Goal: Task Accomplishment & Management: Manage account settings

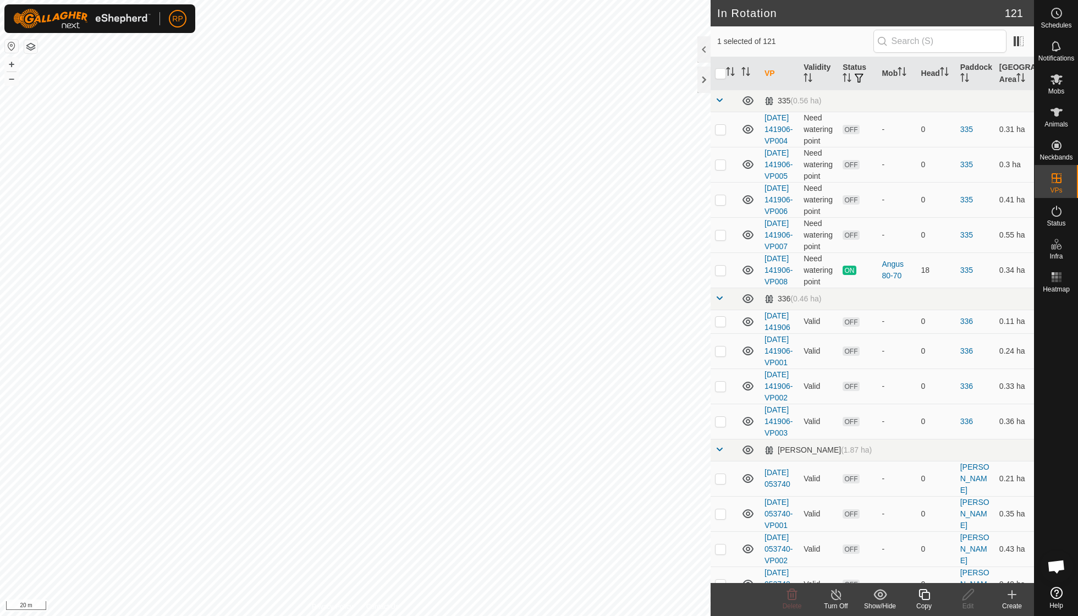
click at [920, 594] on icon at bounding box center [925, 594] width 14 height 13
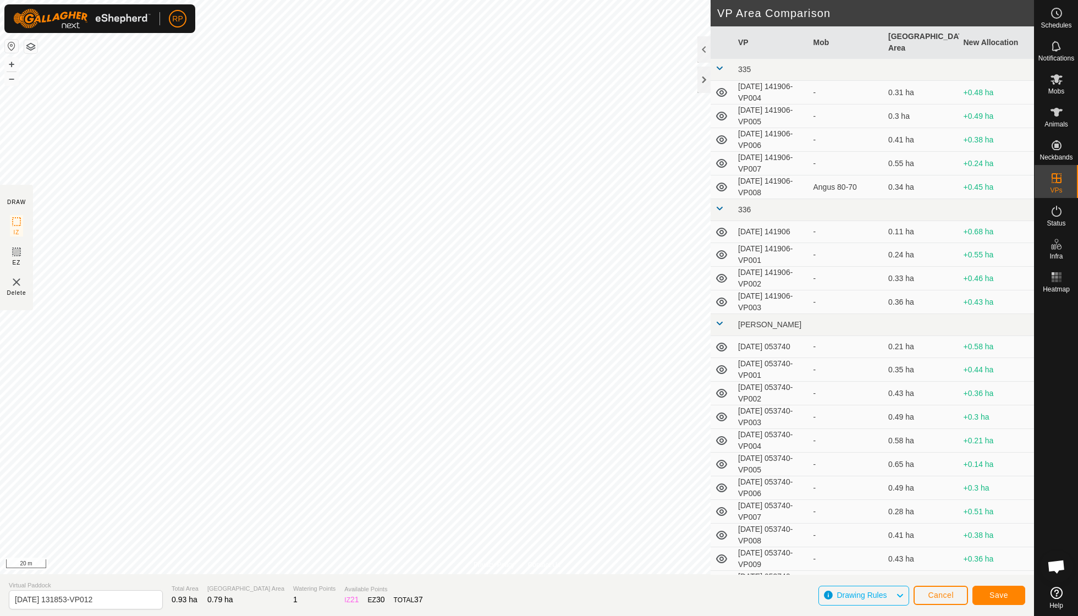
click at [1004, 597] on span "Save" at bounding box center [999, 595] width 19 height 9
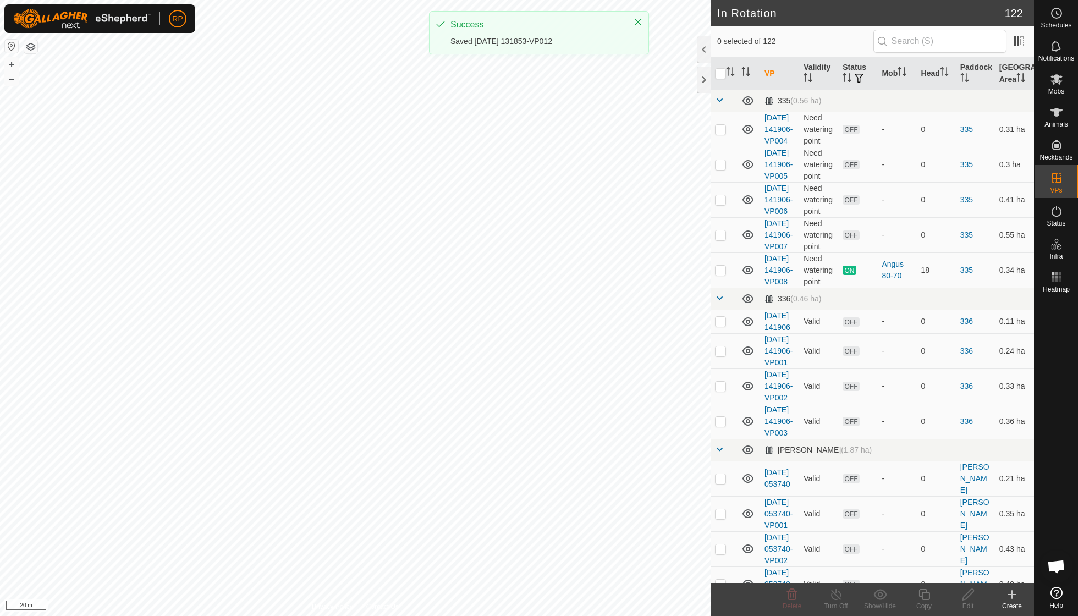
click at [1053, 84] on icon at bounding box center [1057, 79] width 12 height 10
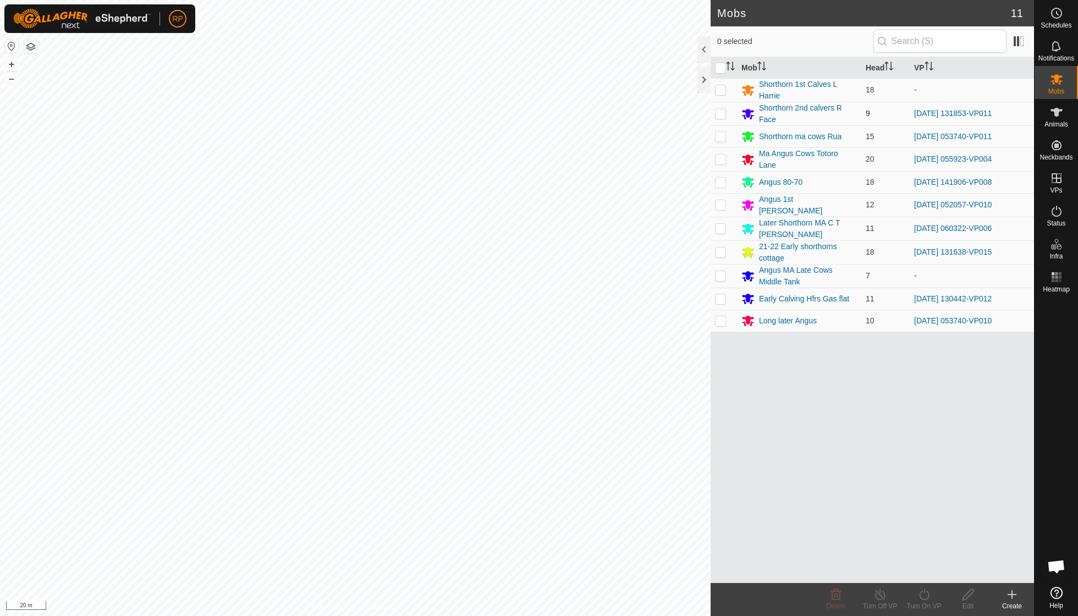
click at [722, 111] on p-checkbox at bounding box center [720, 113] width 11 height 9
checkbox input "true"
click at [921, 595] on icon at bounding box center [925, 594] width 14 height 13
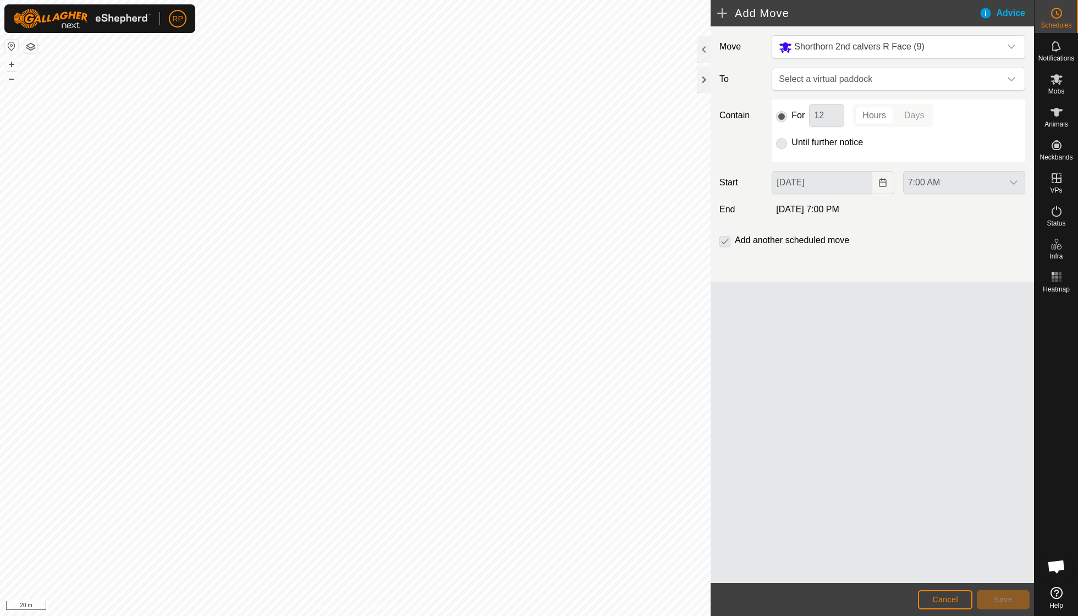
click at [939, 601] on span "Cancel" at bounding box center [945, 599] width 26 height 9
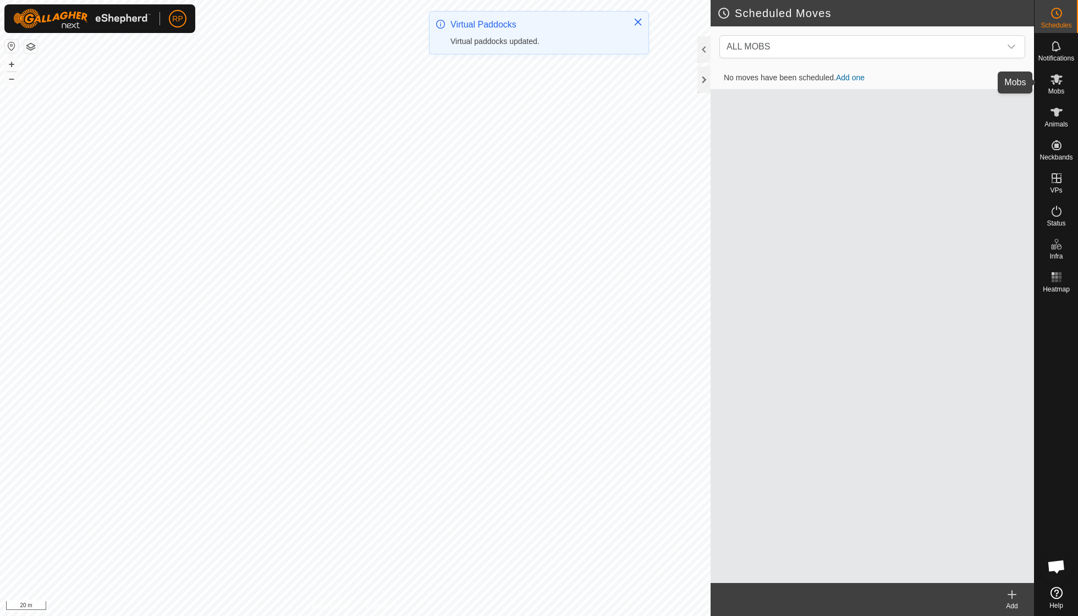
click at [1055, 92] on span "Mobs" at bounding box center [1057, 91] width 16 height 7
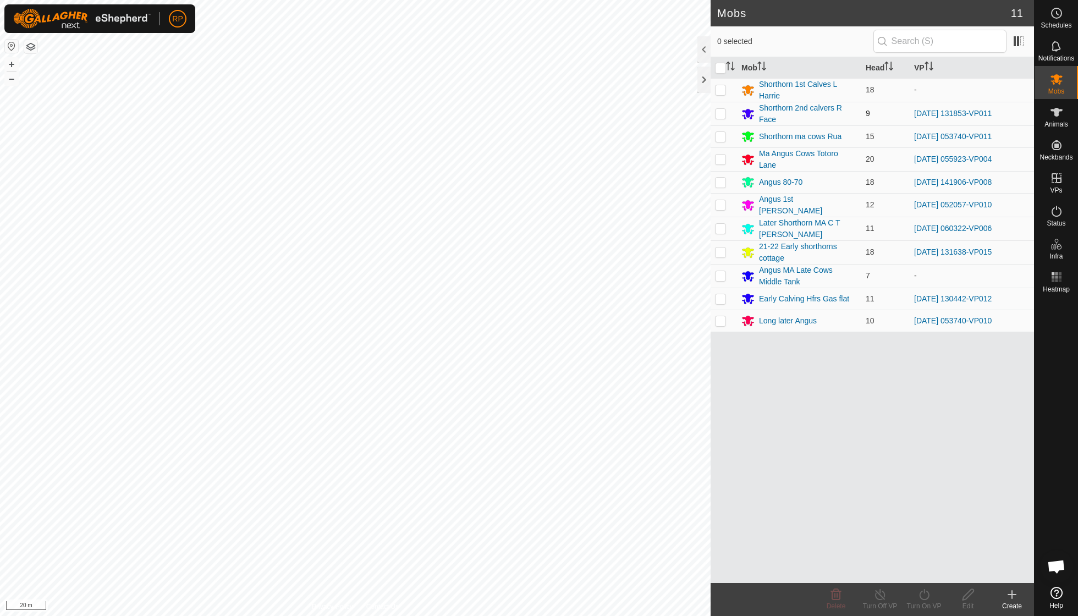
click at [724, 112] on p-checkbox at bounding box center [720, 113] width 11 height 9
checkbox input "true"
click at [927, 593] on icon at bounding box center [925, 594] width 14 height 13
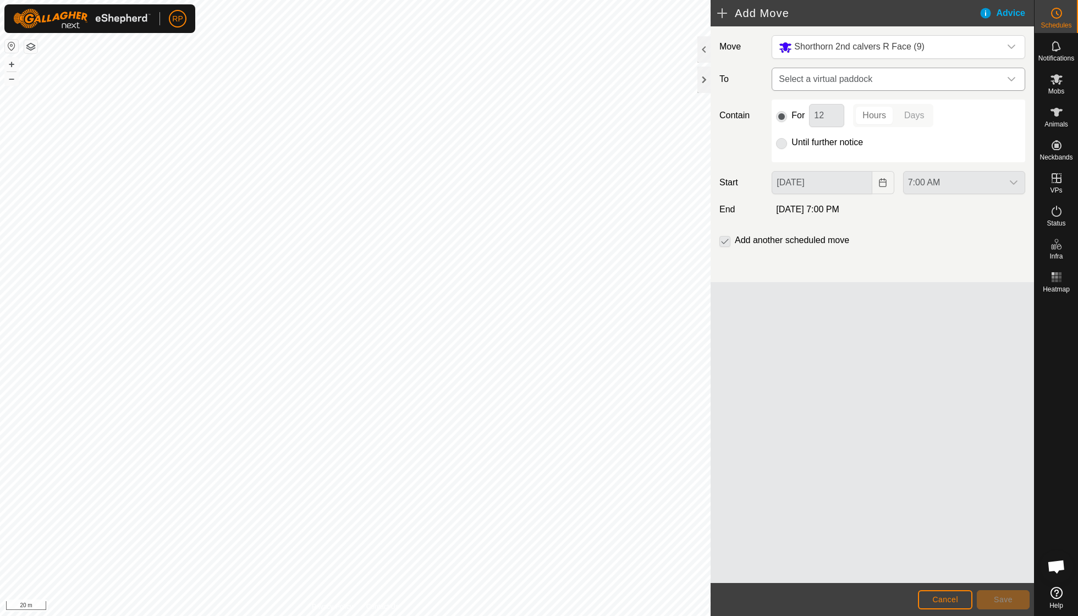
click at [1013, 76] on icon "dropdown trigger" at bounding box center [1011, 79] width 9 height 9
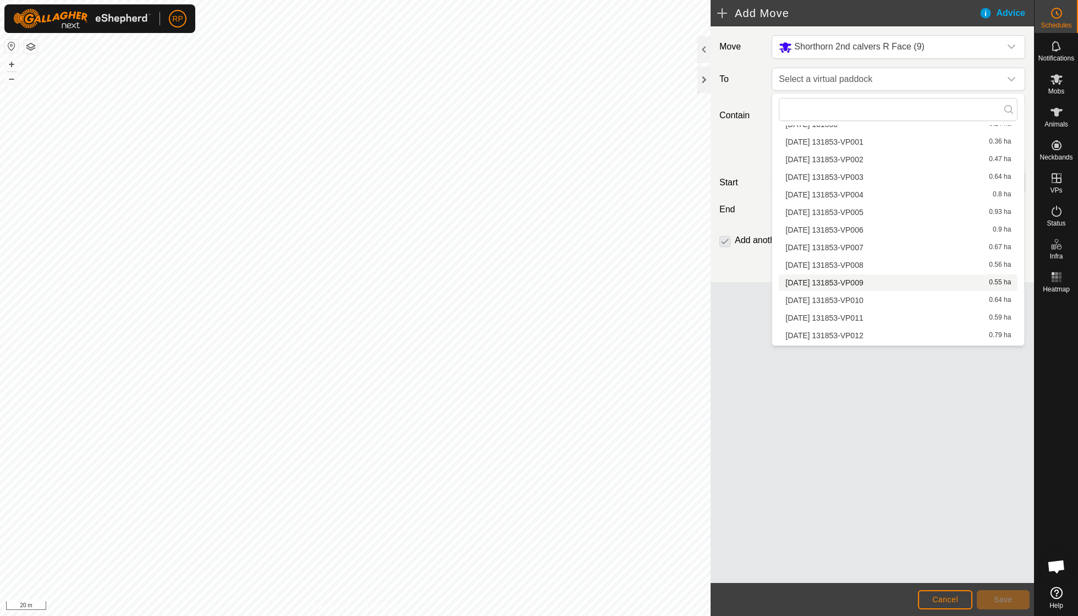
scroll to position [2261, 0]
click at [870, 331] on li "[DATE] 131853-VP012 0.79 ha" at bounding box center [898, 339] width 239 height 17
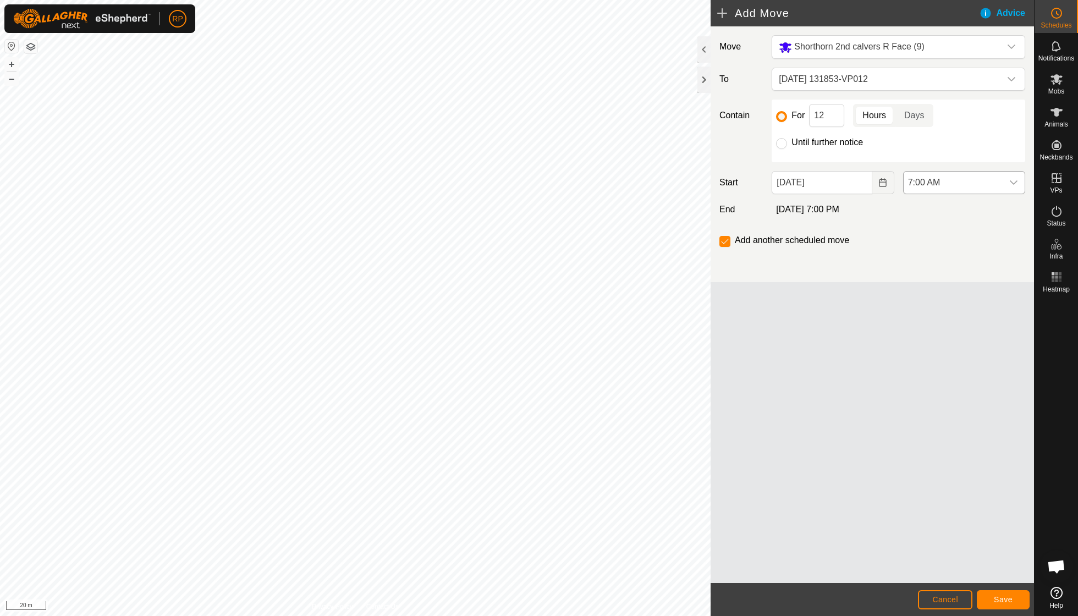
click at [1011, 183] on icon "dropdown trigger" at bounding box center [1014, 182] width 8 height 4
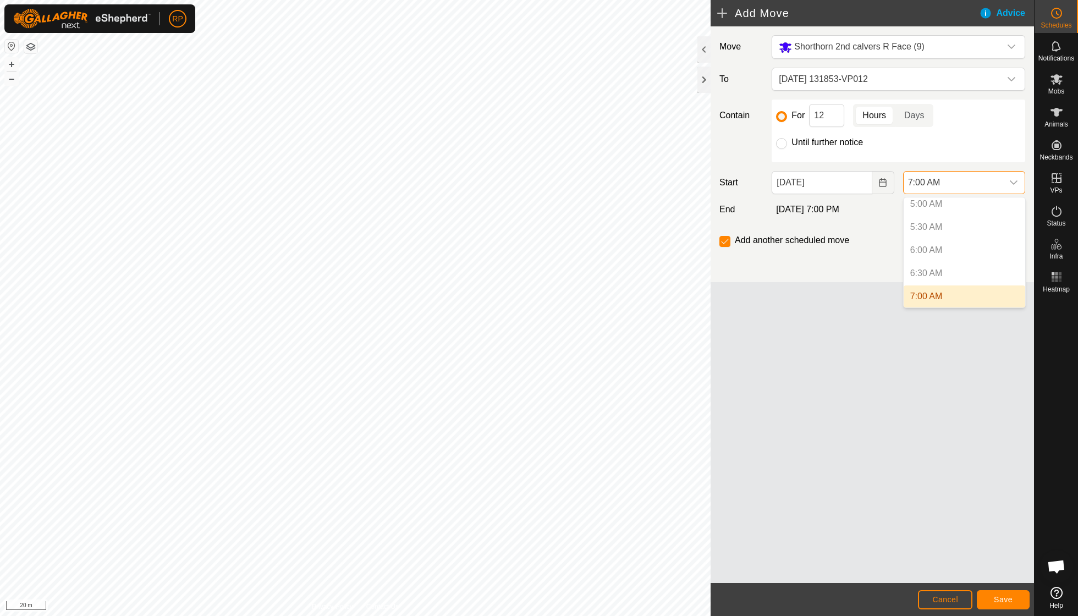
click at [940, 251] on p-selectitem "6:00 AM" at bounding box center [965, 250] width 122 height 22
click at [934, 274] on p-selectitem "6:30 AM" at bounding box center [965, 273] width 122 height 22
click at [997, 601] on span "Save" at bounding box center [1003, 599] width 19 height 9
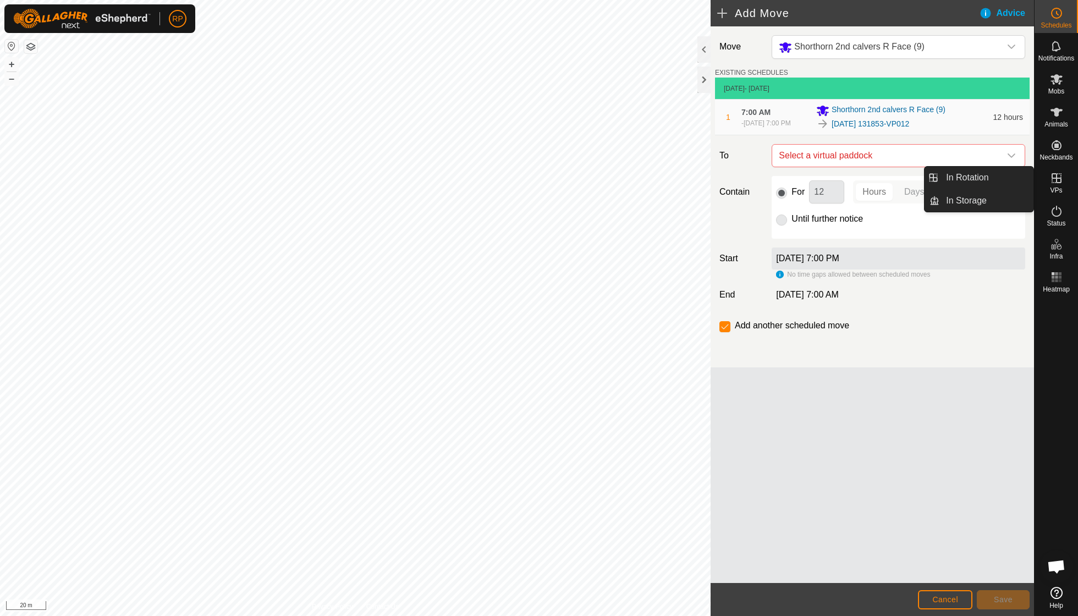
click at [1051, 174] on icon at bounding box center [1056, 178] width 13 height 13
click at [1050, 179] on icon at bounding box center [1056, 178] width 13 height 13
click at [876, 267] on div "[DATE] 7:00 PM" at bounding box center [899, 259] width 254 height 22
click at [942, 592] on button "Cancel" at bounding box center [945, 599] width 54 height 19
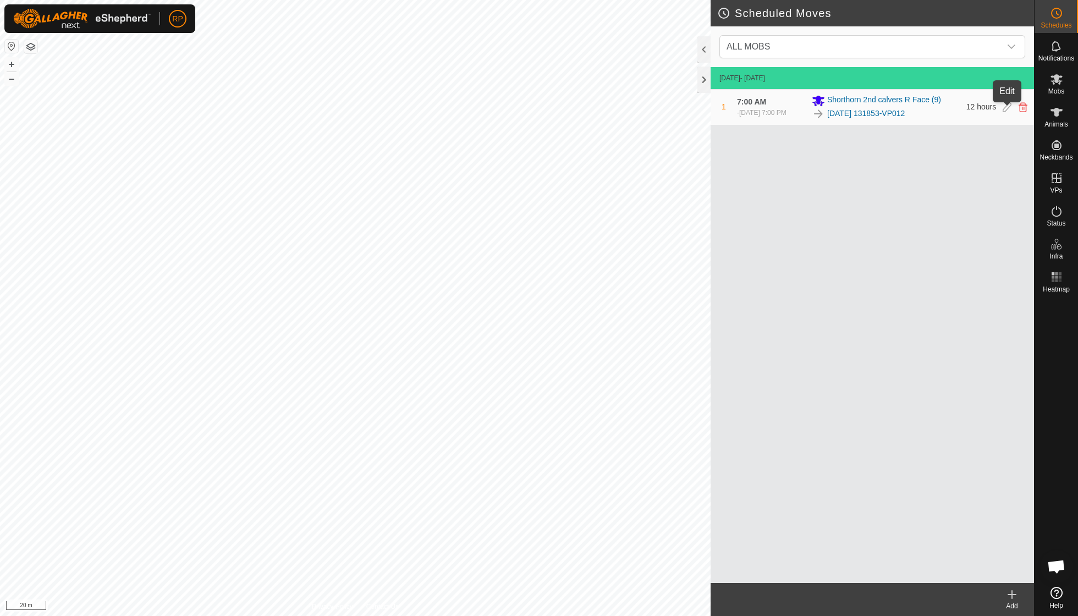
click at [1006, 108] on icon at bounding box center [1007, 107] width 9 height 10
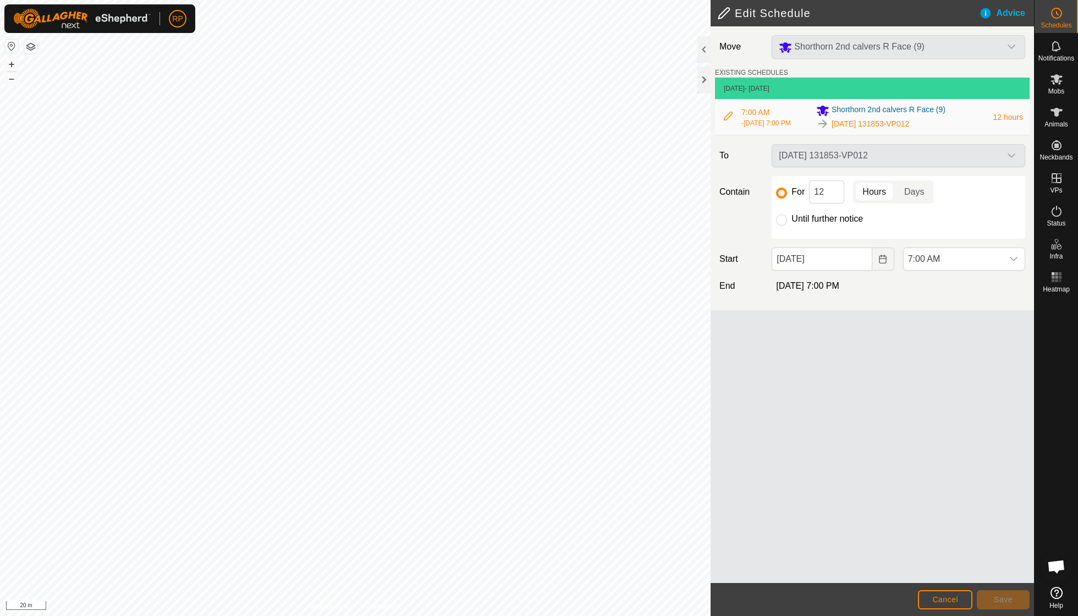
click at [839, 290] on span "[DATE] 7:00 PM" at bounding box center [807, 285] width 63 height 9
click at [1013, 261] on icon "dropdown trigger" at bounding box center [1014, 259] width 8 height 4
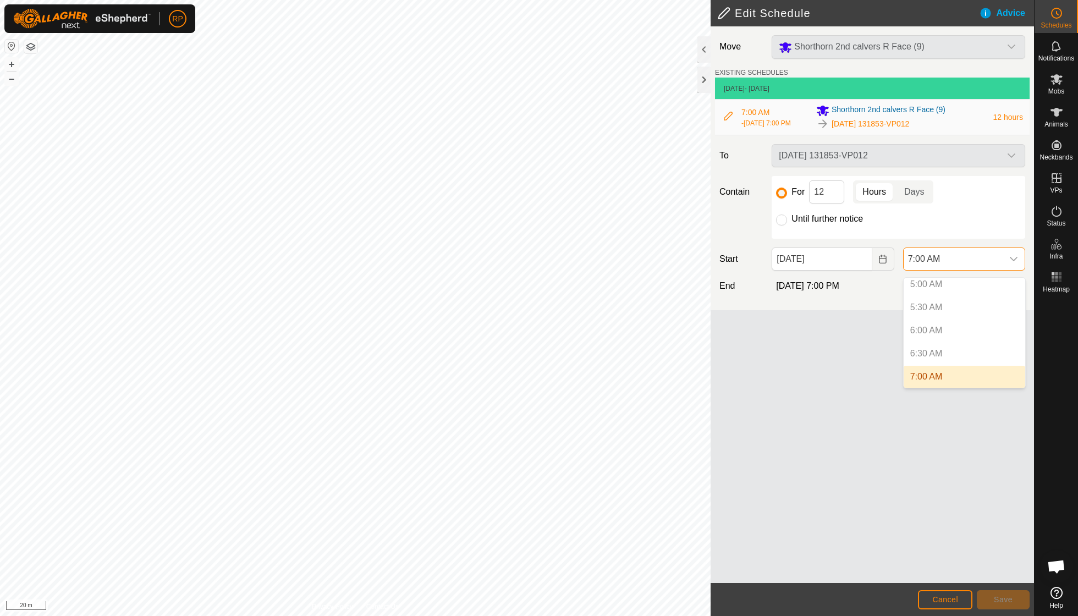
click at [944, 372] on li "7:00 AM" at bounding box center [965, 377] width 122 height 22
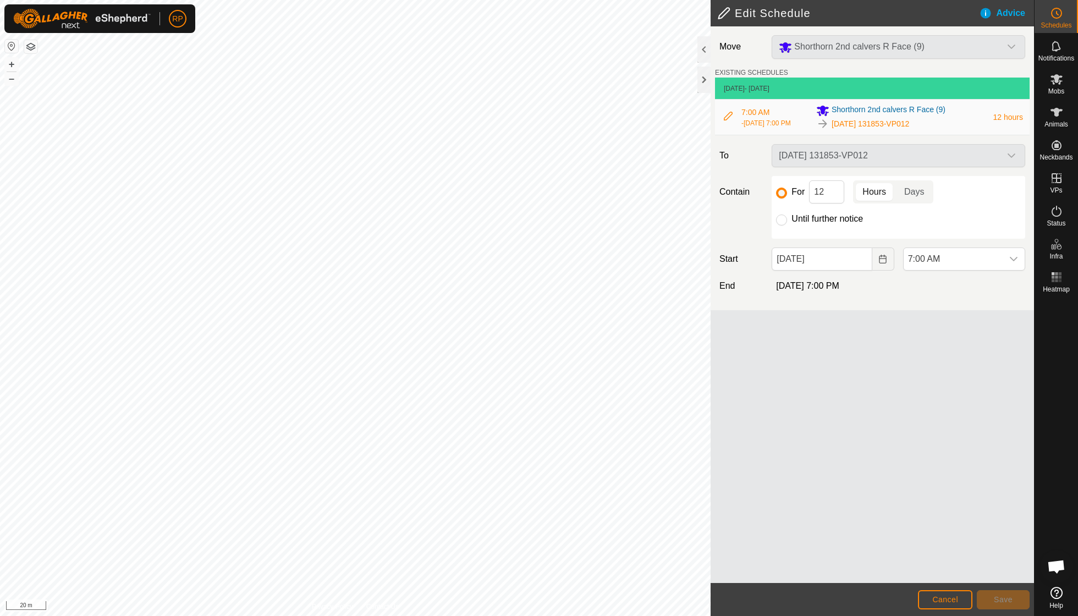
click at [839, 290] on span "[DATE] 7:00 PM" at bounding box center [807, 285] width 63 height 9
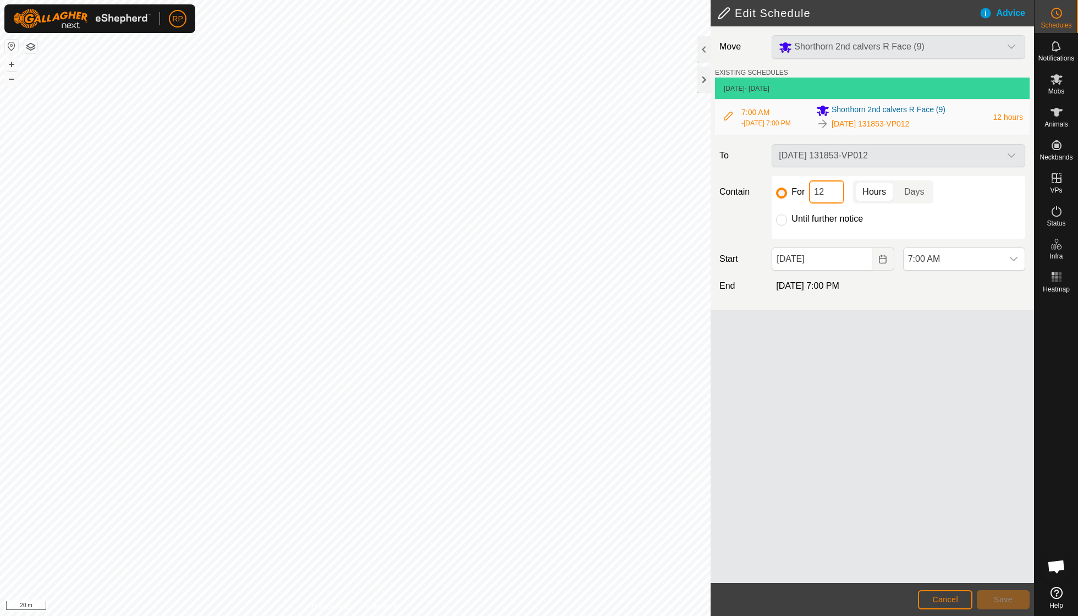
click at [832, 199] on input "12" at bounding box center [826, 191] width 35 height 23
type input "1"
click at [997, 600] on span "Save" at bounding box center [1003, 599] width 19 height 9
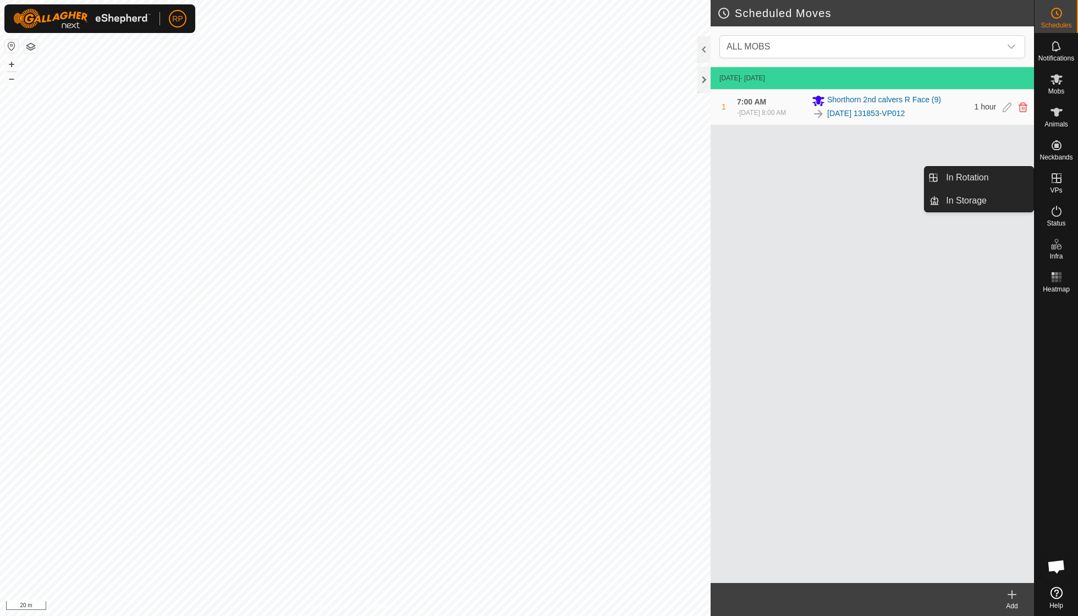
click at [1061, 185] on es-virtualpaddocks-svg-icon at bounding box center [1057, 178] width 20 height 18
click at [1055, 181] on icon at bounding box center [1056, 178] width 13 height 13
click at [983, 177] on link "In Rotation" at bounding box center [987, 178] width 94 height 22
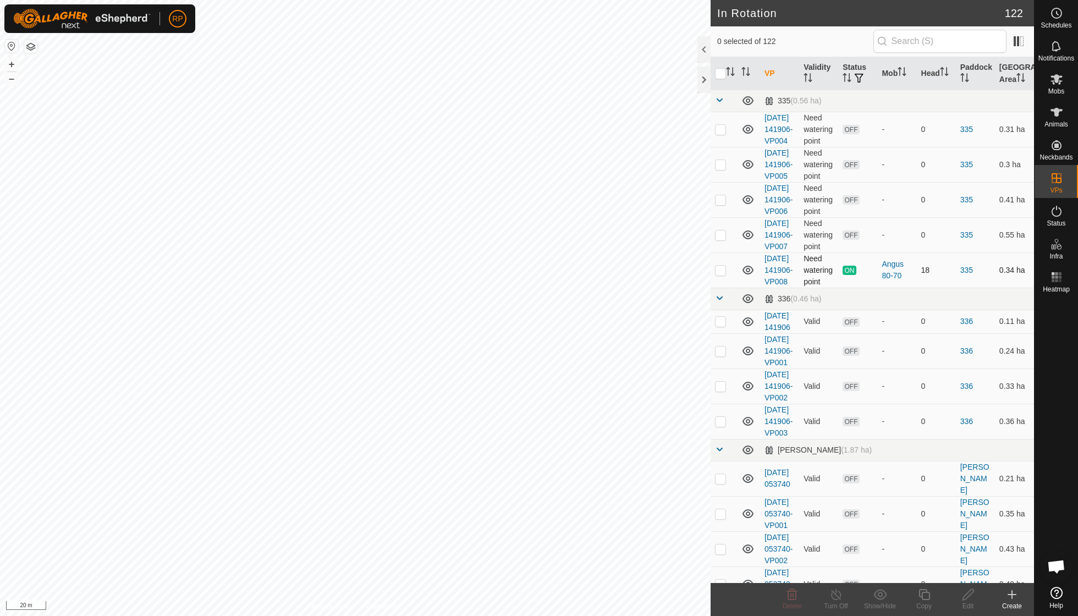
checkbox input "true"
click at [923, 597] on icon at bounding box center [924, 594] width 11 height 11
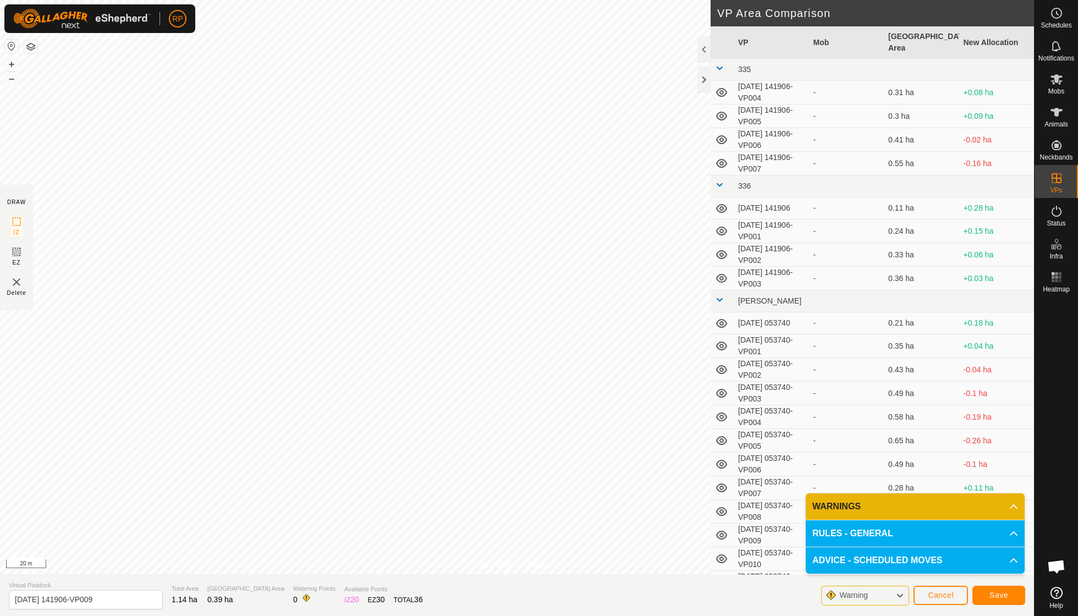
click at [1002, 596] on span "Save" at bounding box center [999, 595] width 19 height 9
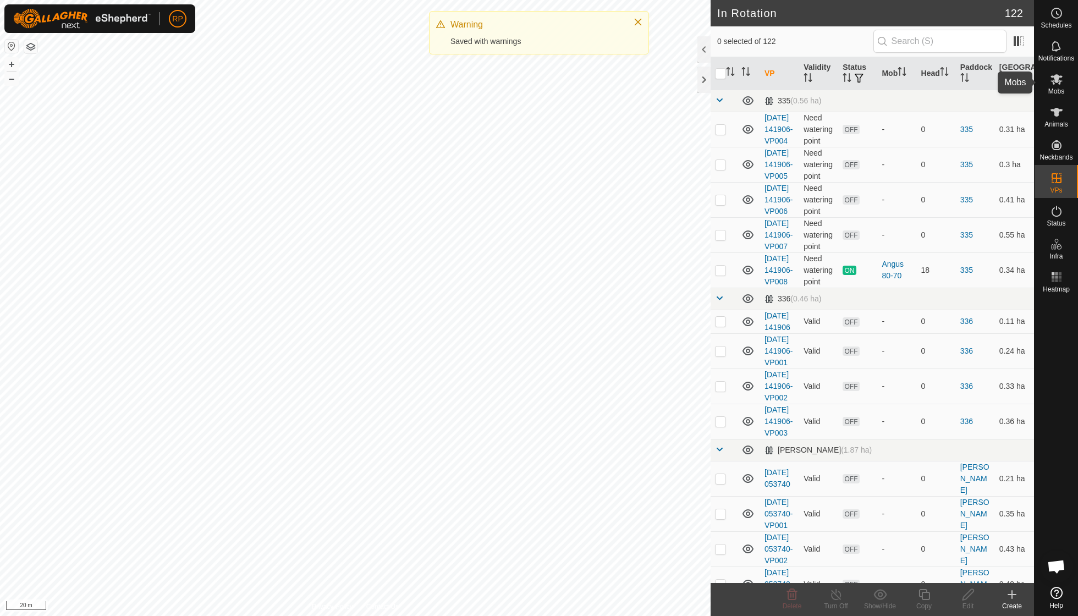
click at [1057, 89] on span "Mobs" at bounding box center [1057, 91] width 16 height 7
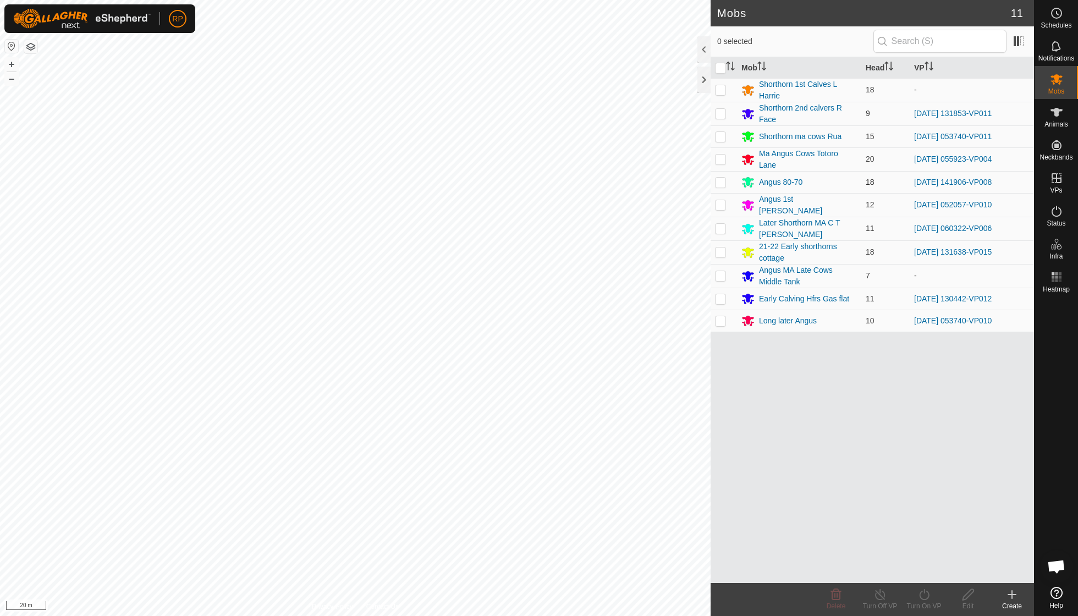
click at [723, 182] on p-checkbox at bounding box center [720, 182] width 11 height 9
checkbox input "true"
click at [920, 599] on icon at bounding box center [925, 594] width 14 height 13
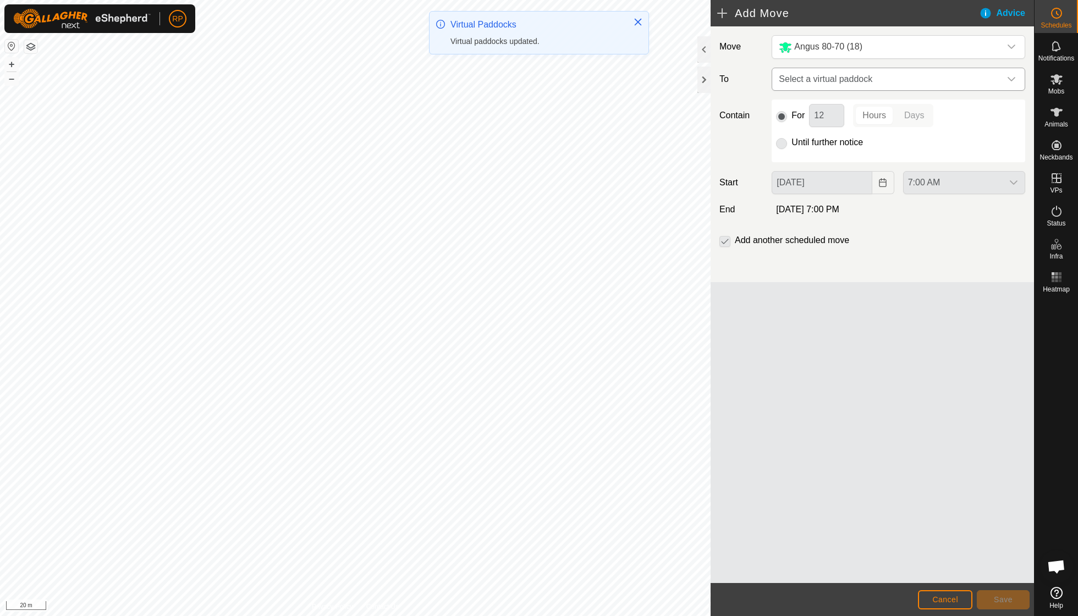
click at [1015, 80] on icon "dropdown trigger" at bounding box center [1011, 79] width 9 height 9
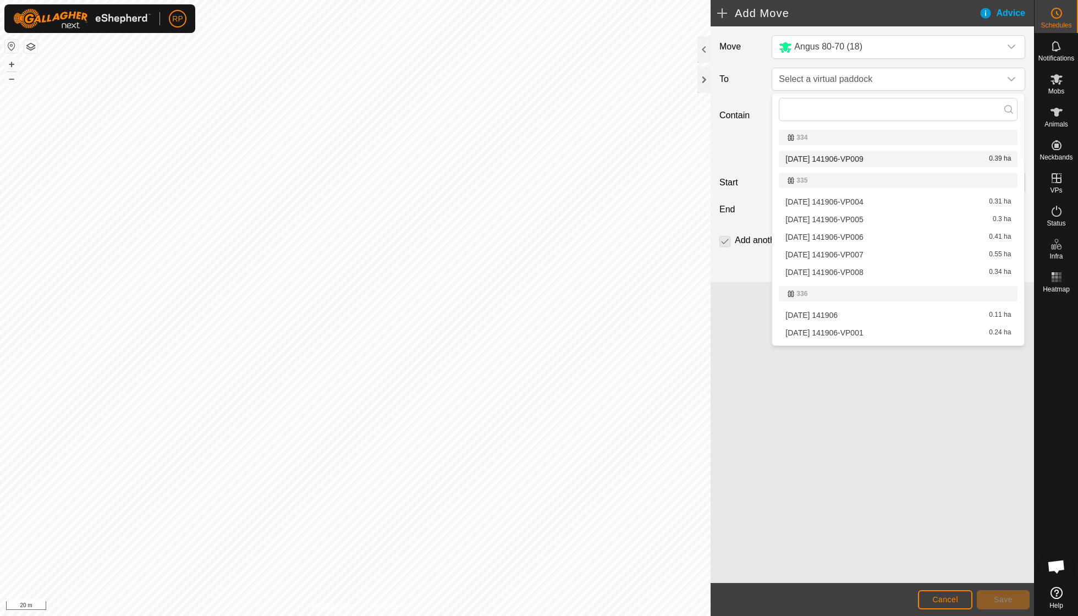
click at [866, 157] on li "[DATE] 141906-VP009 0.39 ha" at bounding box center [898, 159] width 239 height 17
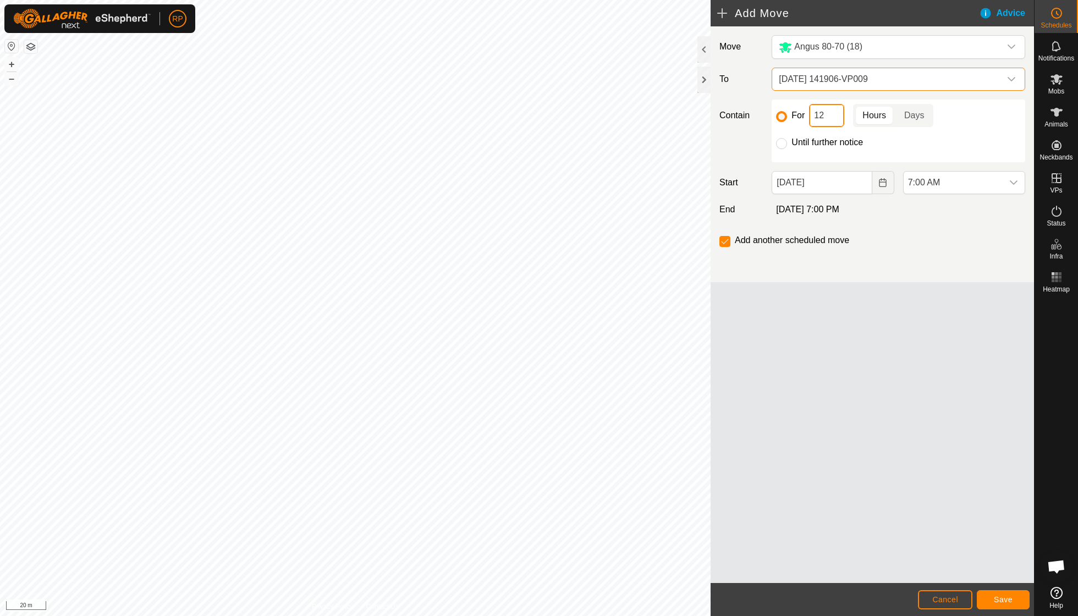
click at [832, 117] on input "12" at bounding box center [826, 115] width 35 height 23
type input "1"
click at [725, 247] on input "checkbox" at bounding box center [725, 241] width 11 height 11
checkbox input "false"
click at [1007, 604] on span "Save" at bounding box center [1003, 599] width 19 height 9
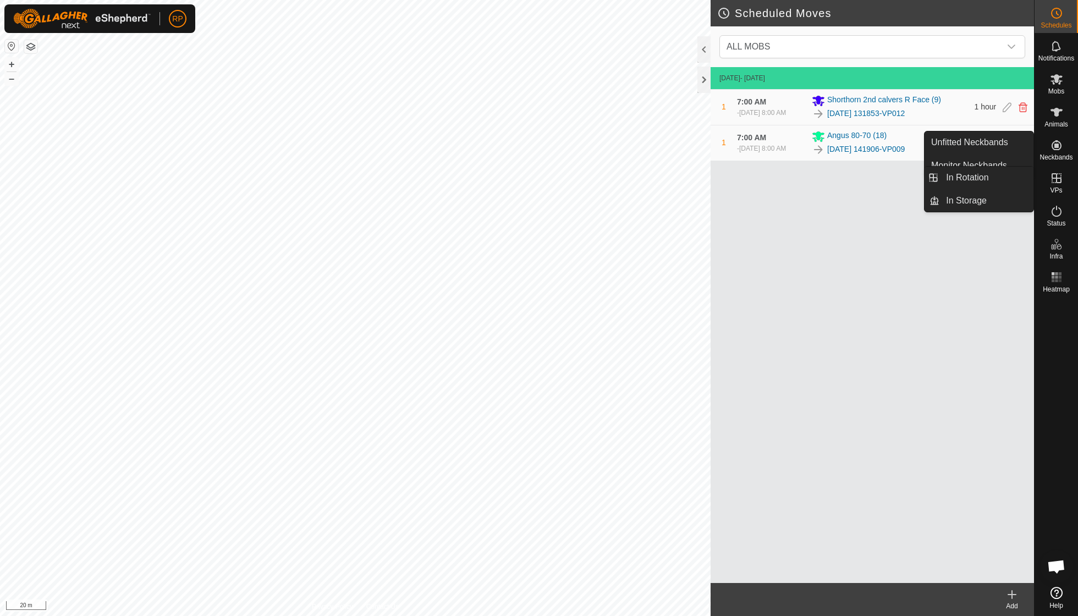
click at [1052, 183] on icon at bounding box center [1056, 178] width 13 height 13
click at [986, 176] on link "In Rotation" at bounding box center [987, 178] width 94 height 22
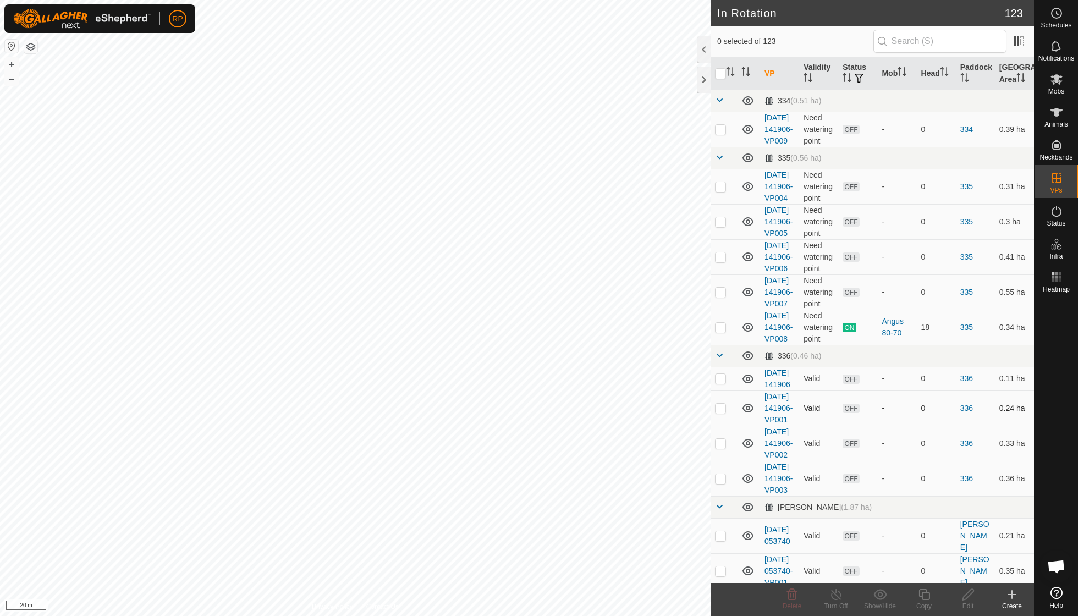
checkbox input "true"
click at [927, 586] on div "Copy" at bounding box center [924, 599] width 44 height 33
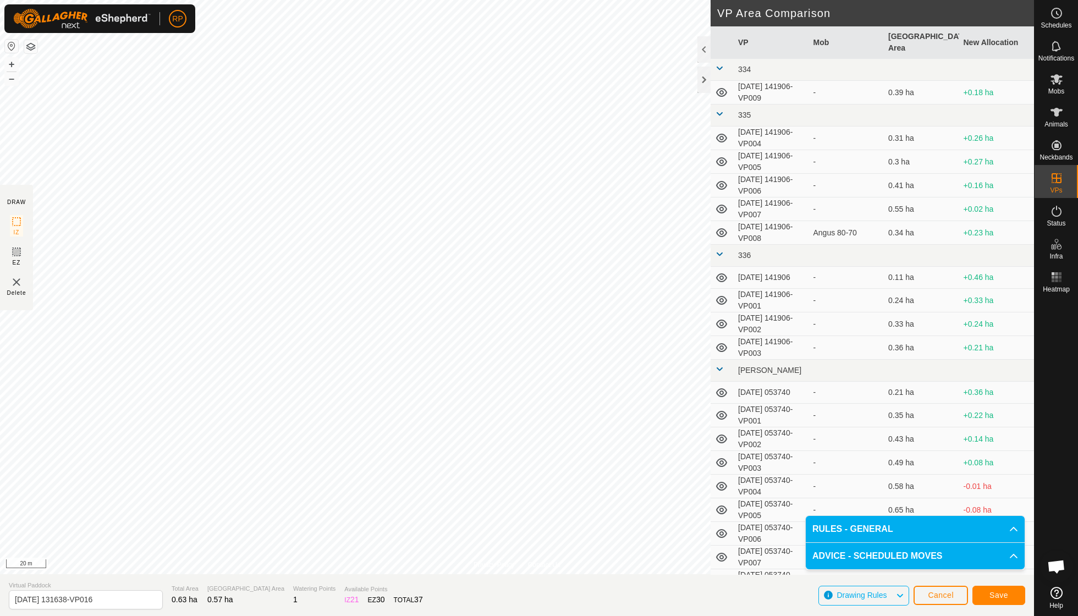
click at [1000, 595] on span "Save" at bounding box center [999, 595] width 19 height 9
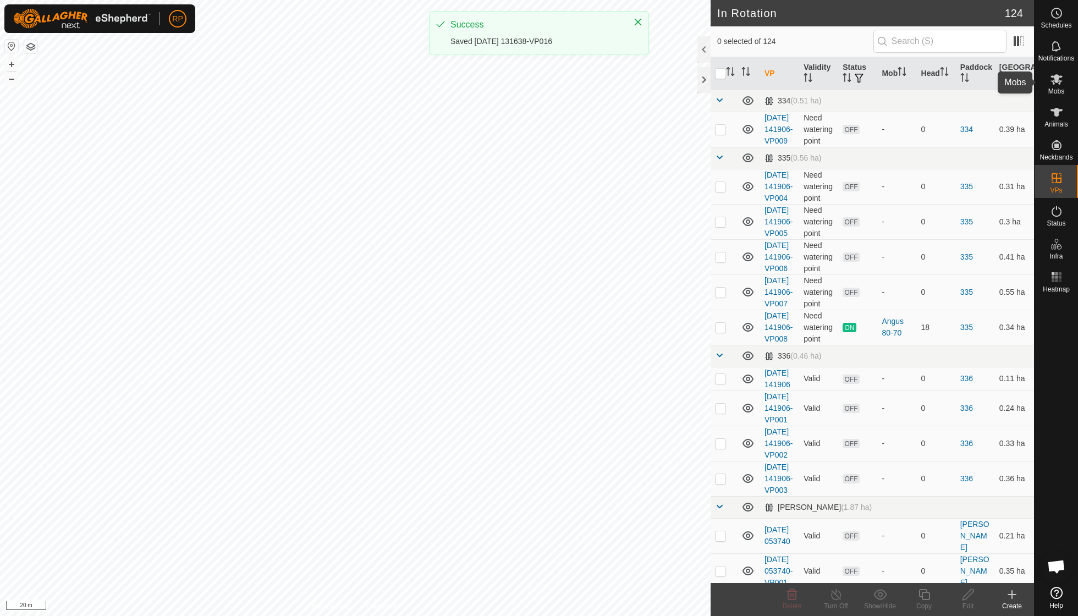
click at [1058, 80] on icon at bounding box center [1057, 79] width 12 height 10
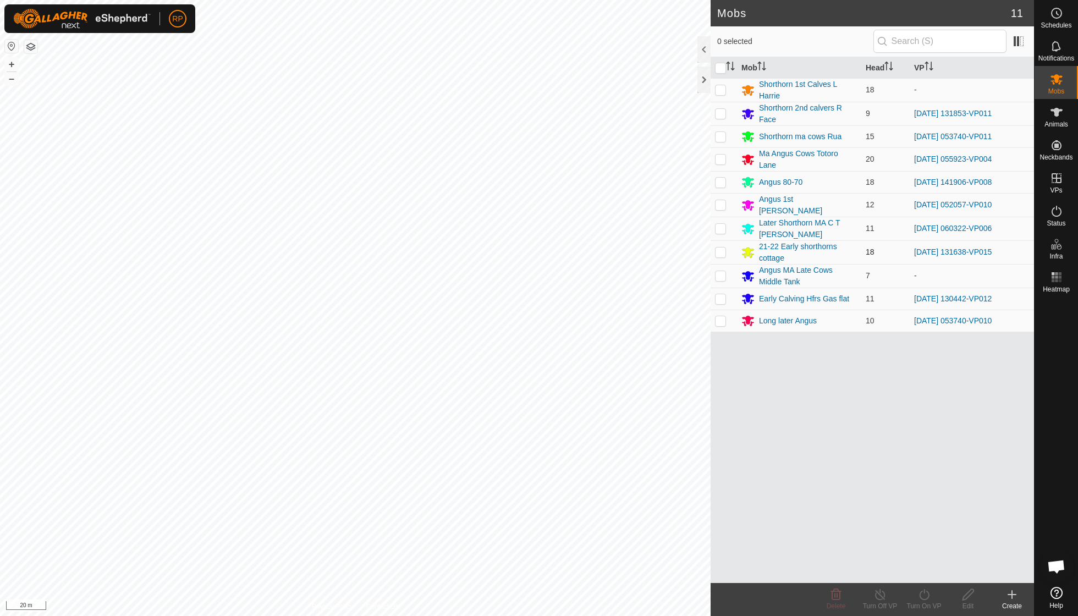
click at [720, 248] on p-checkbox at bounding box center [720, 252] width 11 height 9
checkbox input "true"
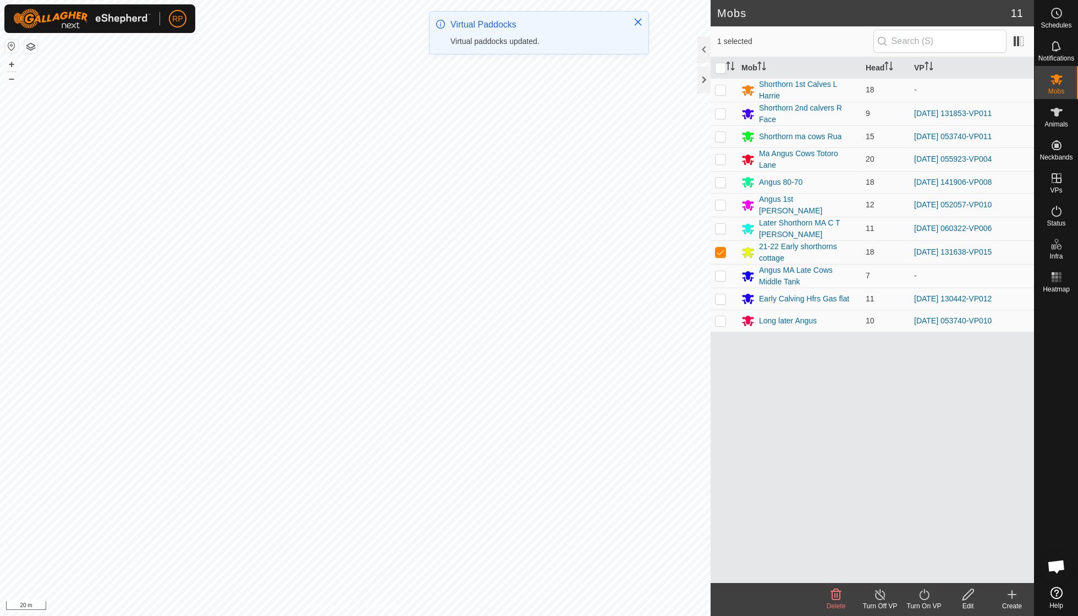
click at [919, 595] on icon at bounding box center [925, 594] width 14 height 13
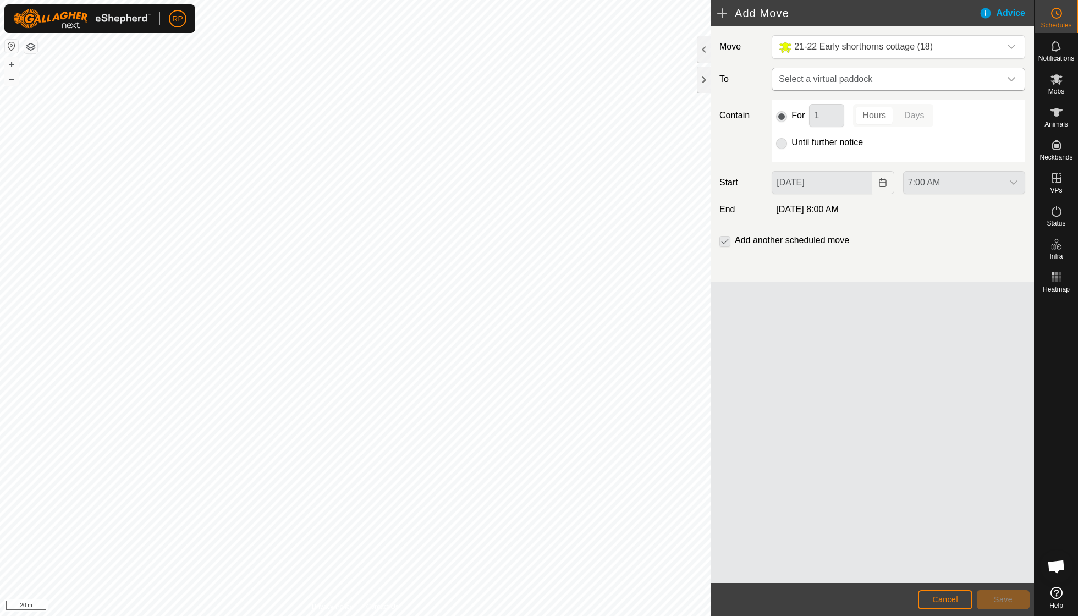
click at [1011, 79] on icon "dropdown trigger" at bounding box center [1011, 79] width 9 height 9
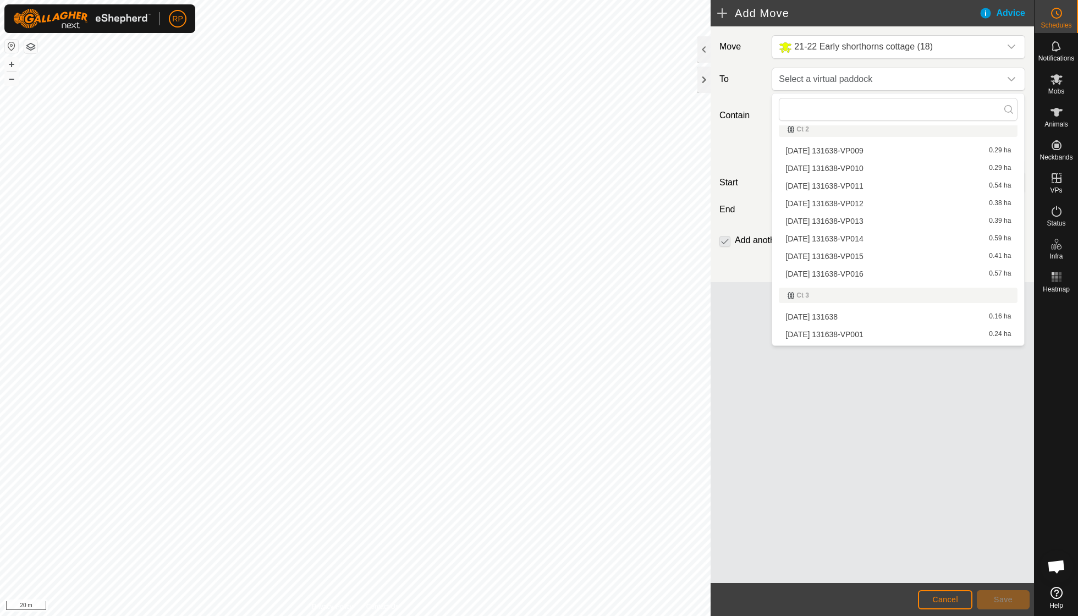
scroll to position [821, 0]
click at [869, 266] on li "[DATE] 131638-VP016 0.57 ha" at bounding box center [898, 274] width 239 height 17
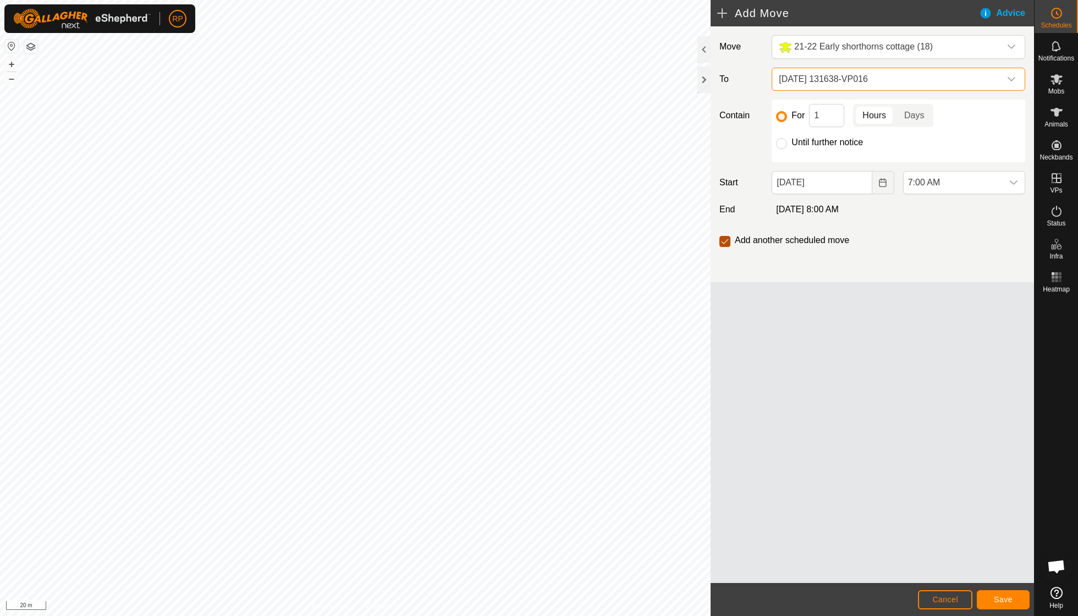
click at [725, 242] on input "checkbox" at bounding box center [725, 241] width 11 height 11
checkbox input "false"
click at [1002, 599] on span "Save" at bounding box center [1003, 599] width 19 height 9
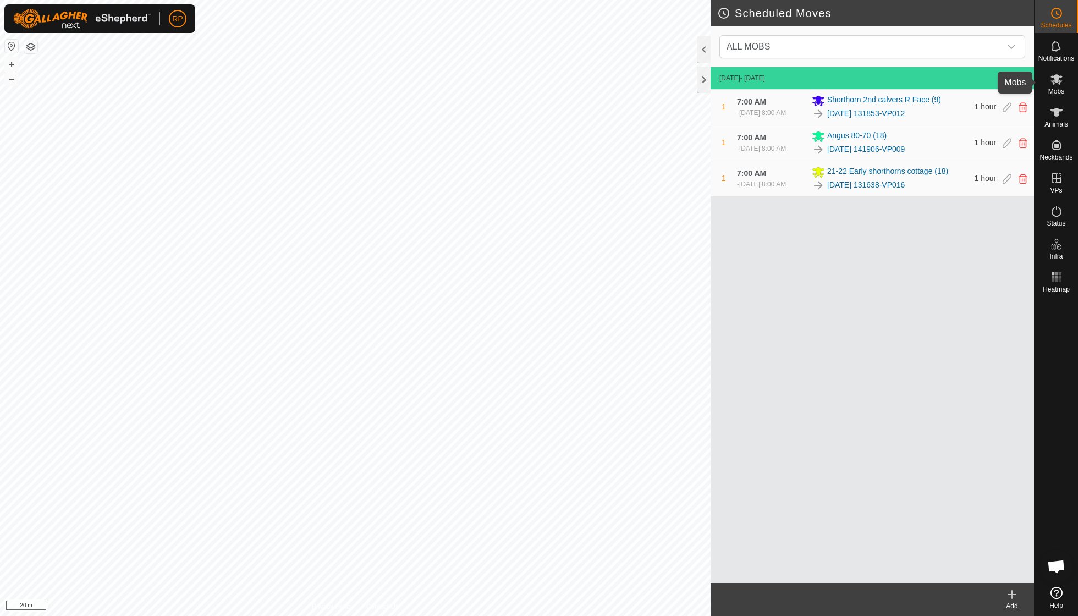
click at [1057, 82] on icon at bounding box center [1057, 79] width 12 height 10
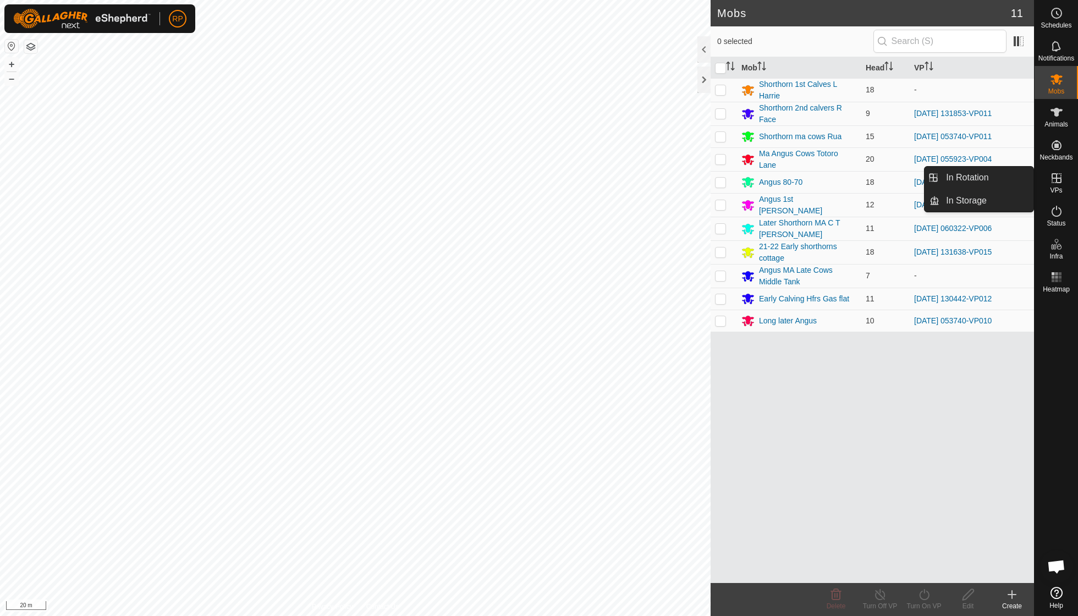
click at [1061, 179] on icon at bounding box center [1057, 178] width 10 height 10
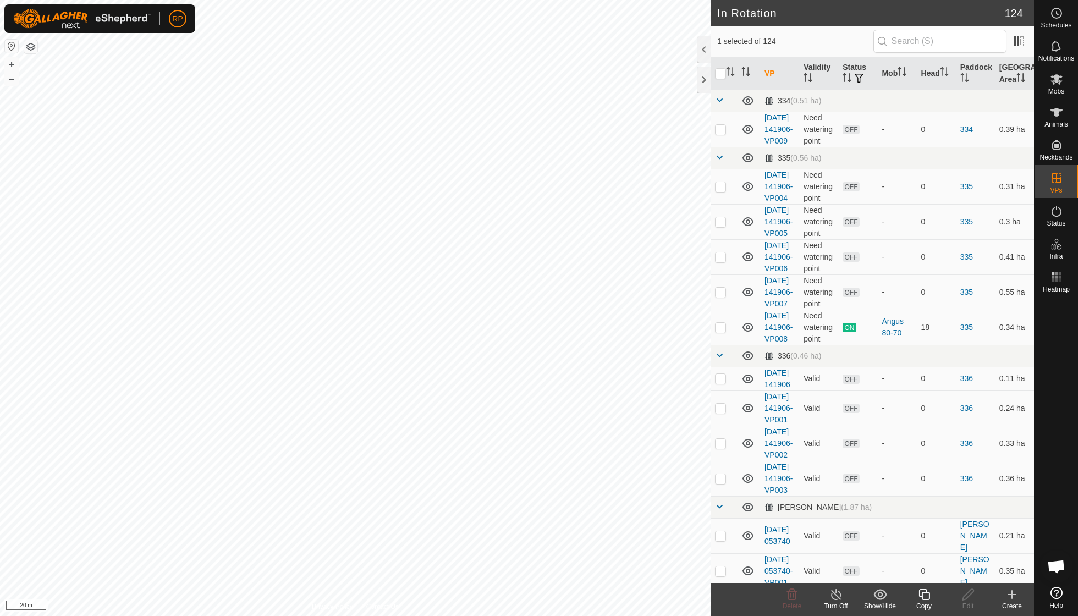
click at [925, 599] on icon at bounding box center [924, 594] width 11 height 11
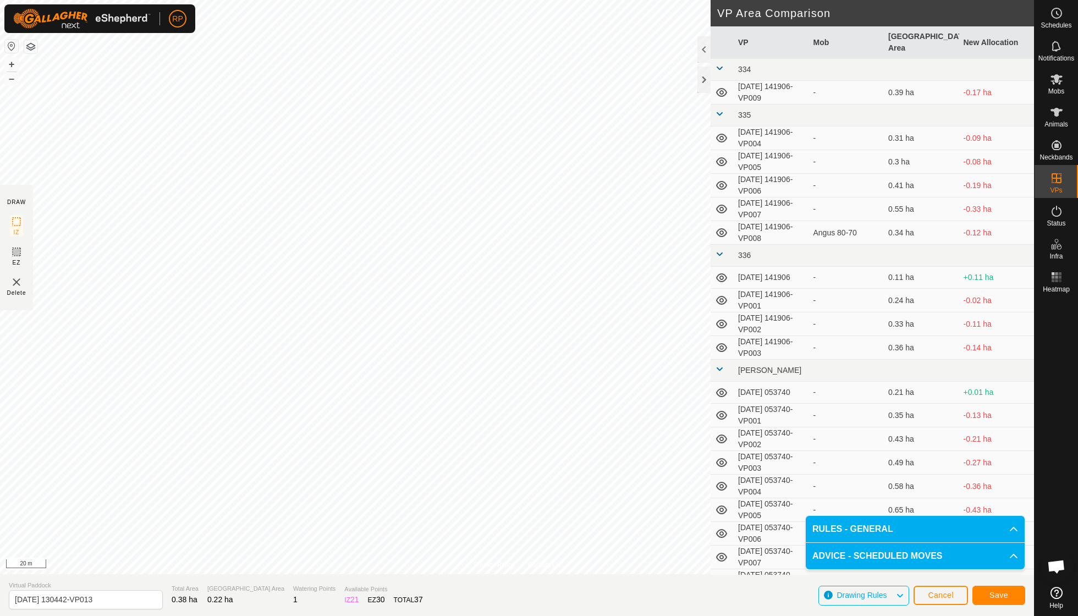
click at [992, 593] on span "Save" at bounding box center [999, 595] width 19 height 9
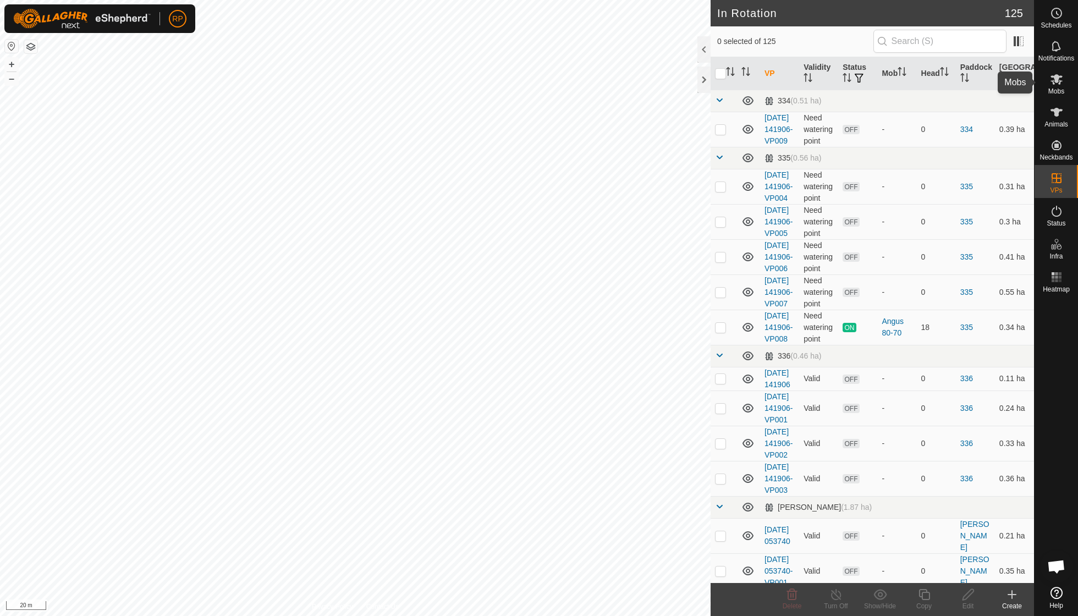
click at [1054, 82] on icon at bounding box center [1057, 79] width 12 height 10
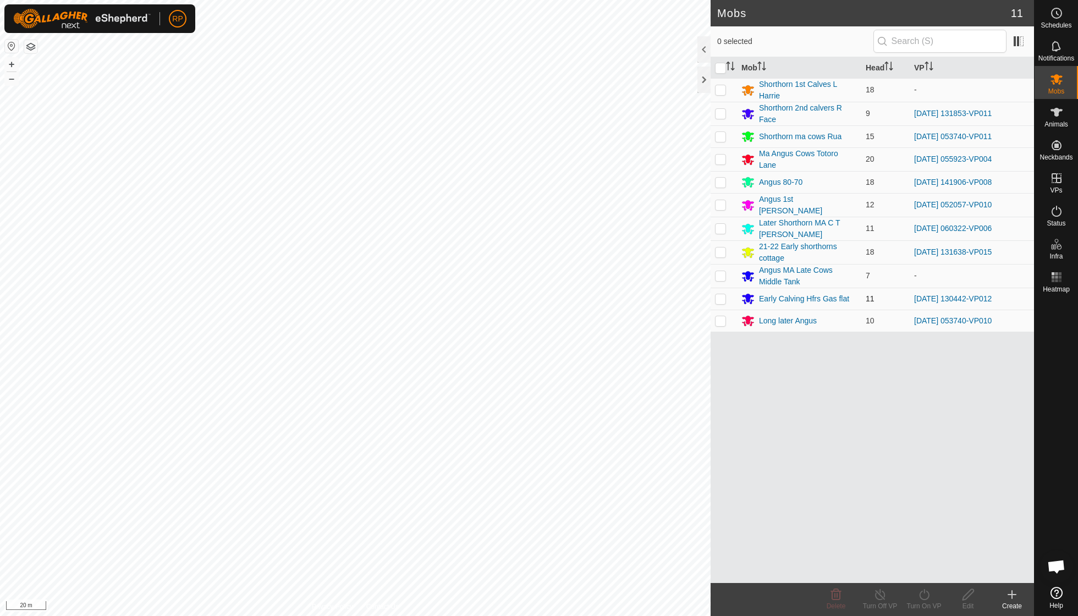
click at [721, 294] on p-checkbox at bounding box center [720, 298] width 11 height 9
checkbox input "true"
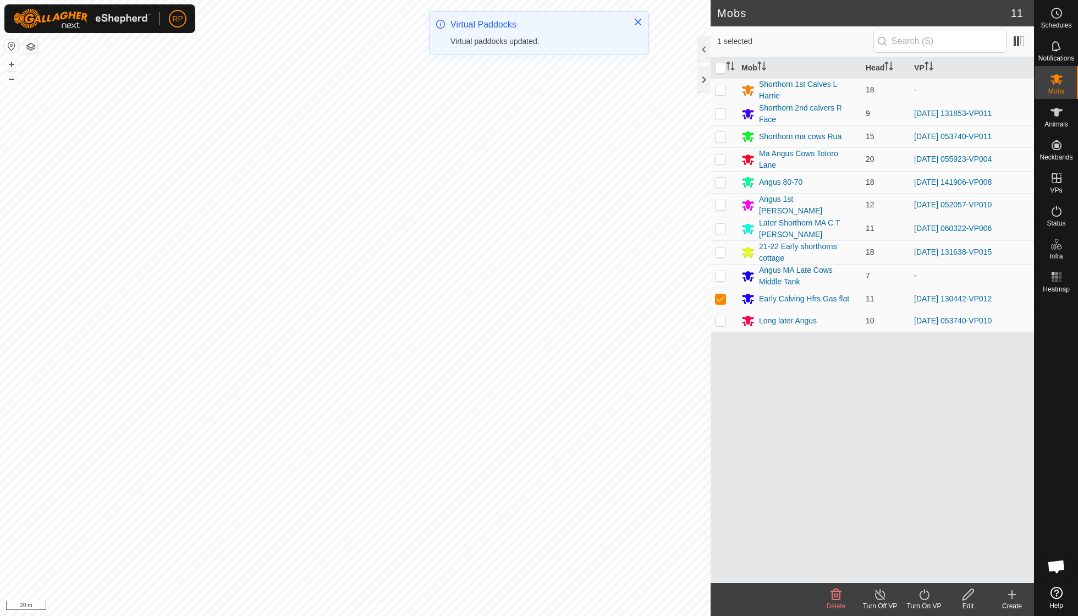
click at [928, 594] on icon at bounding box center [925, 594] width 14 height 13
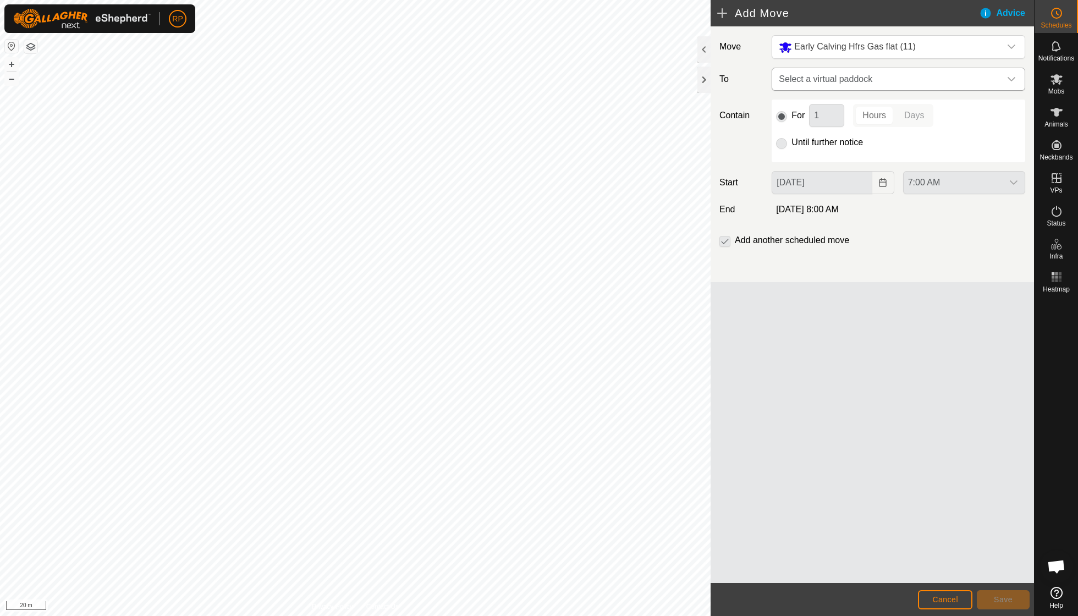
click at [999, 82] on span "Select a virtual paddock" at bounding box center [888, 79] width 226 height 22
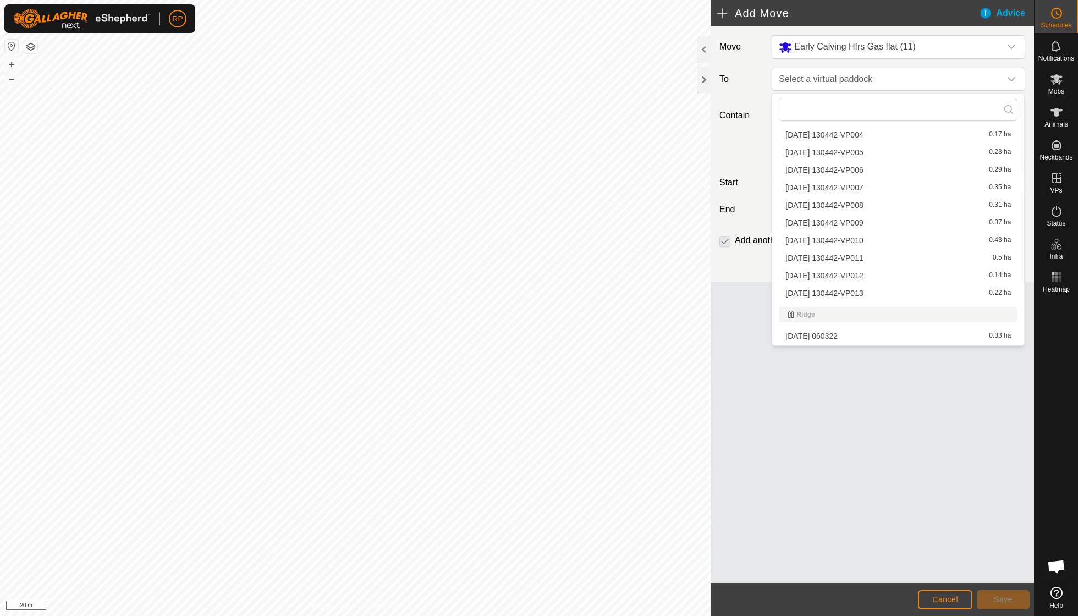
scroll to position [1981, 0]
click at [885, 287] on li "[DATE] 130442-VP013 0.22 ha" at bounding box center [898, 295] width 239 height 17
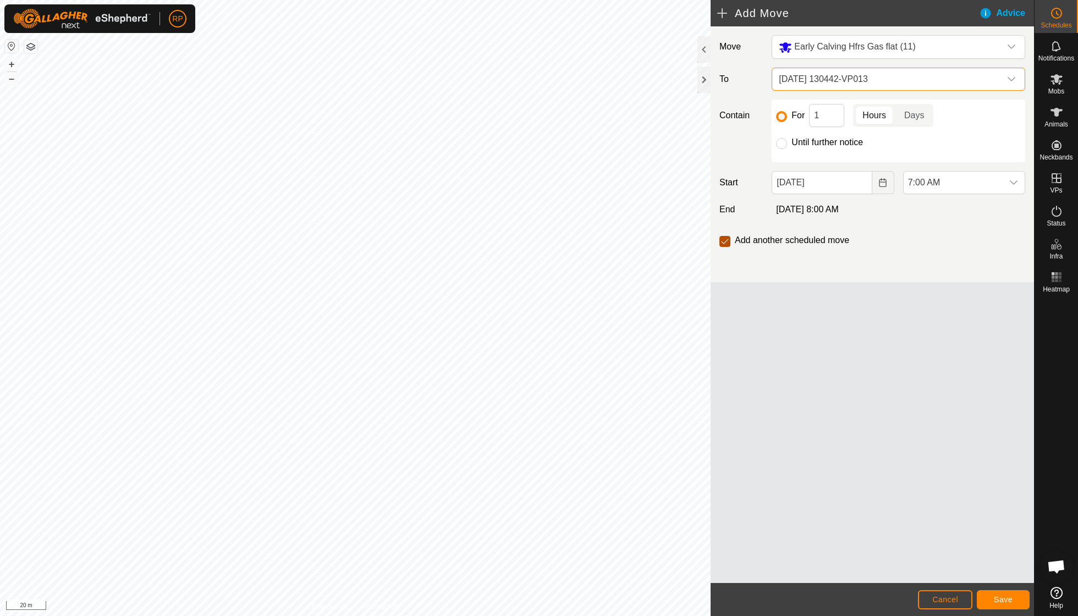
click at [721, 242] on input "checkbox" at bounding box center [725, 241] width 11 height 11
checkbox input "false"
click at [1014, 184] on icon "dropdown trigger" at bounding box center [1014, 182] width 9 height 9
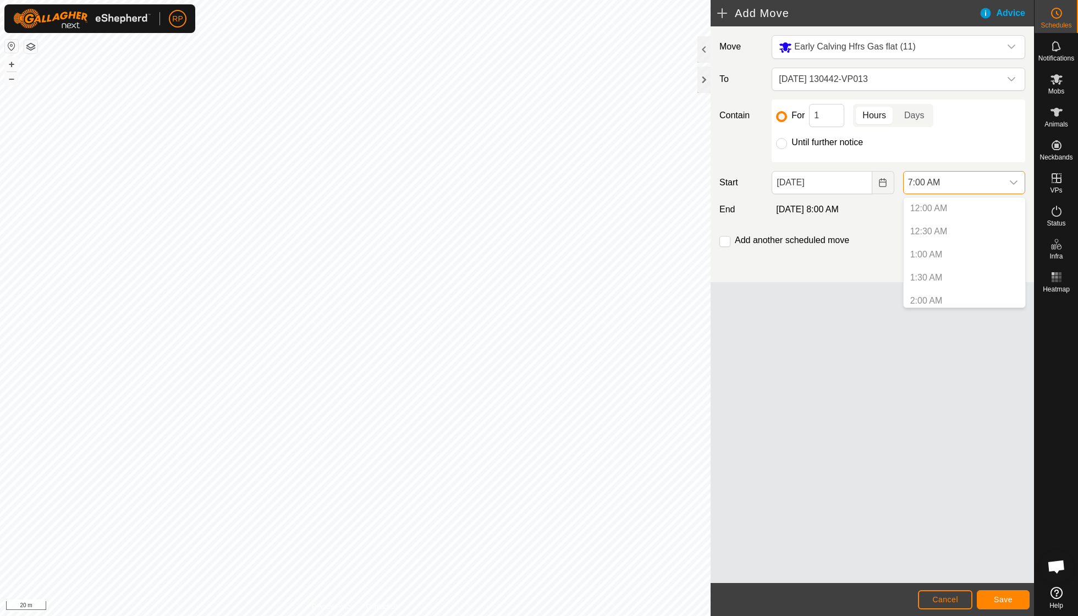
scroll to position [235, 0]
click at [946, 294] on li "7:00 AM" at bounding box center [965, 297] width 122 height 22
click at [1003, 599] on span "Save" at bounding box center [1003, 599] width 19 height 9
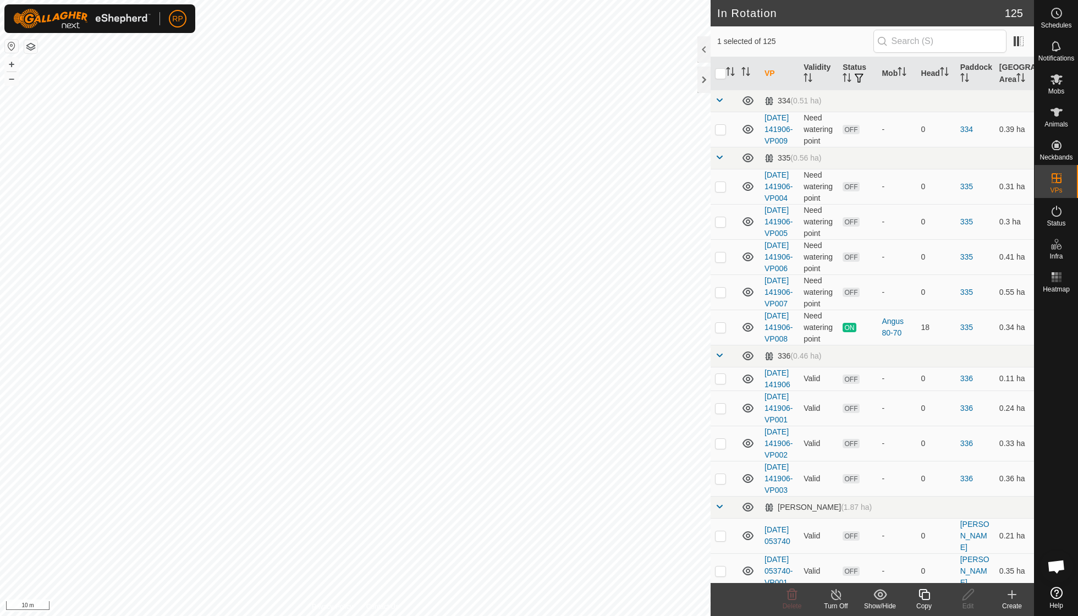
click at [926, 595] on icon at bounding box center [925, 594] width 14 height 13
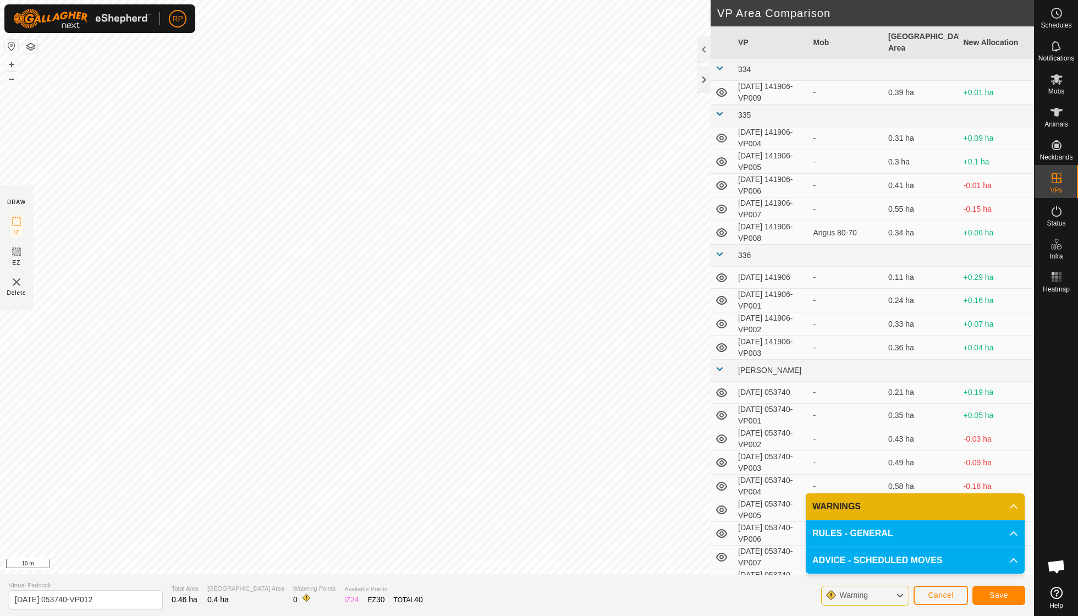
click at [999, 596] on span "Save" at bounding box center [999, 595] width 19 height 9
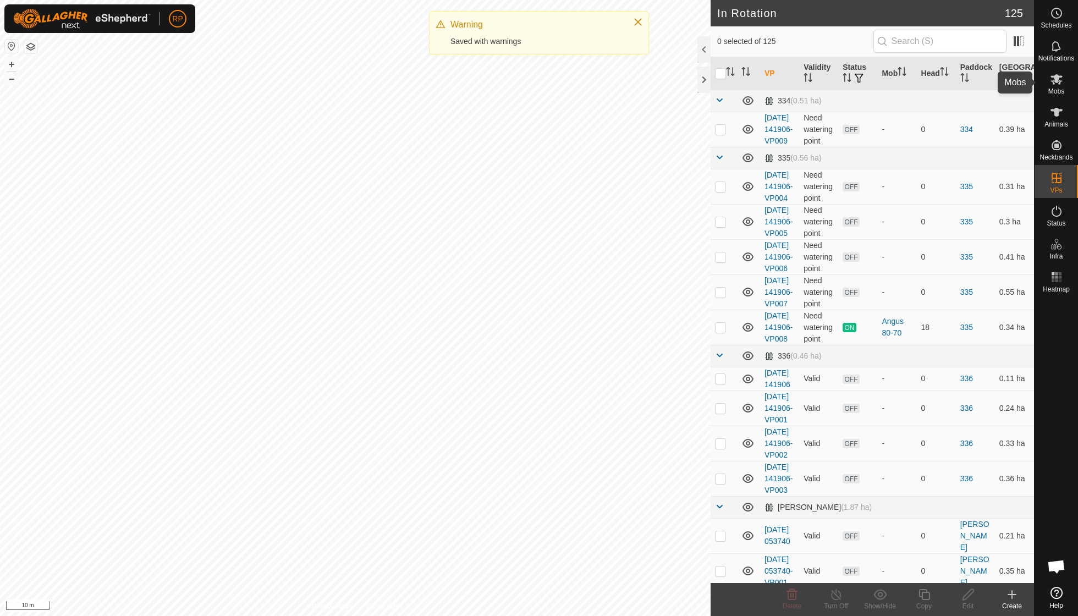
click at [1055, 89] on span "Mobs" at bounding box center [1057, 91] width 16 height 7
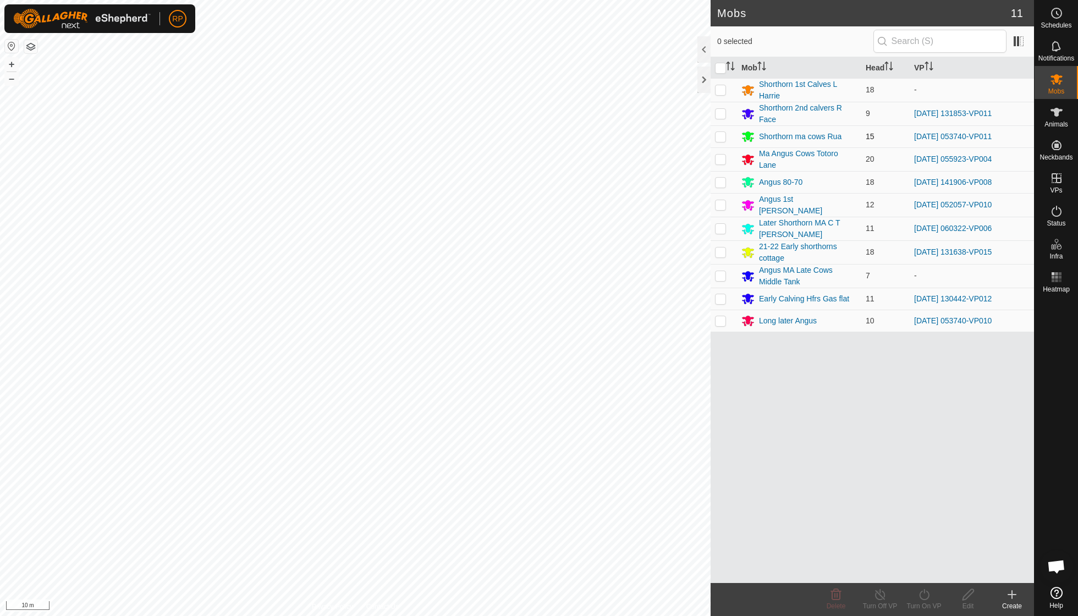
click at [722, 135] on p-checkbox at bounding box center [720, 136] width 11 height 9
checkbox input "true"
click at [922, 595] on icon at bounding box center [925, 594] width 14 height 13
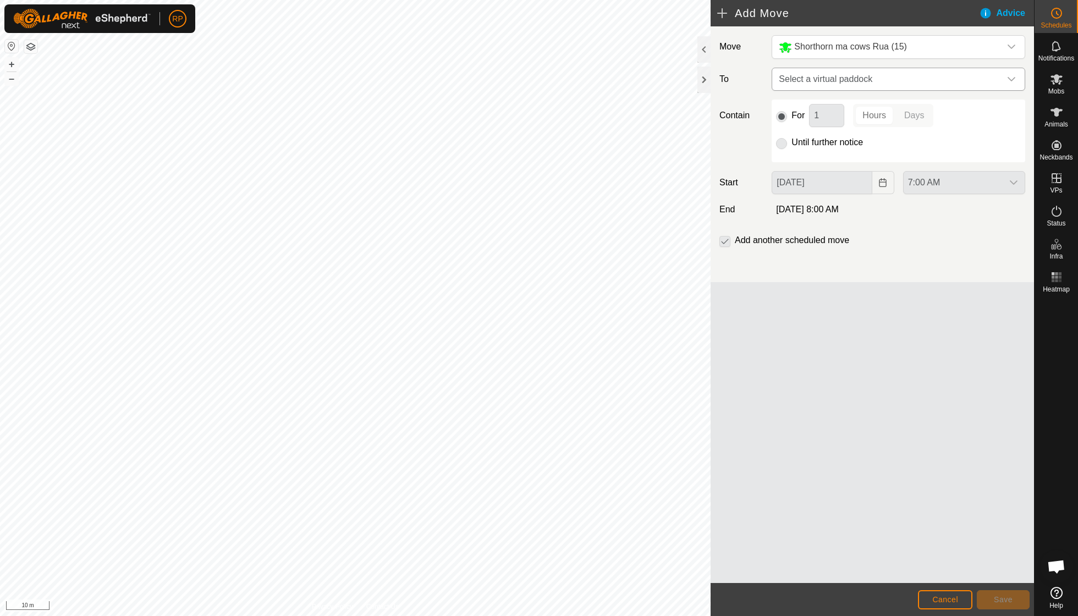
click at [1013, 80] on icon "dropdown trigger" at bounding box center [1012, 79] width 8 height 4
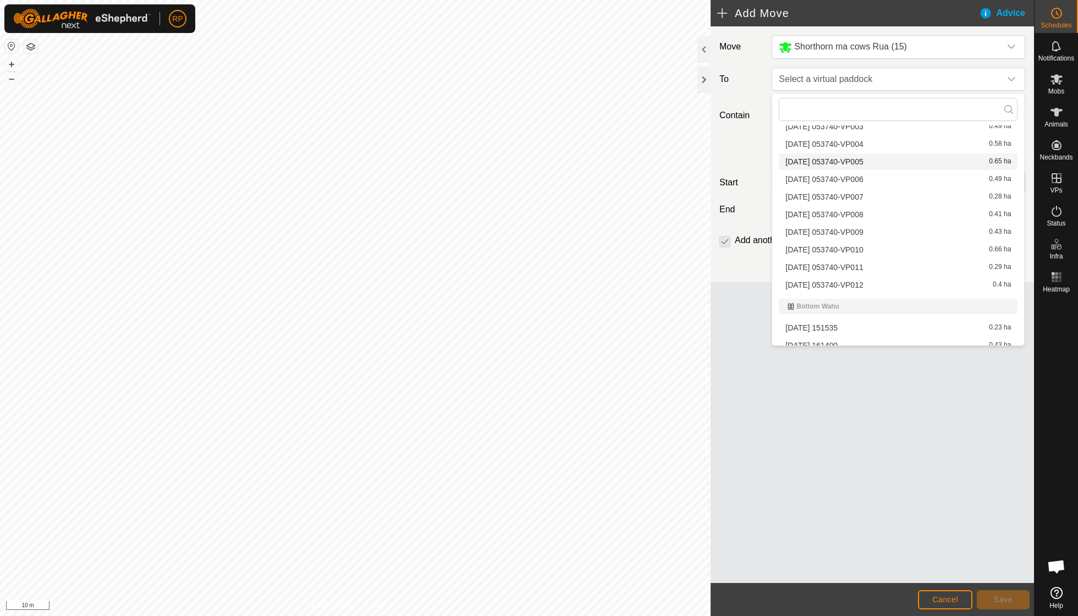
scroll to position [339, 0]
click at [874, 275] on li "[DATE] 053740-VP012 0.4 ha" at bounding box center [898, 283] width 239 height 17
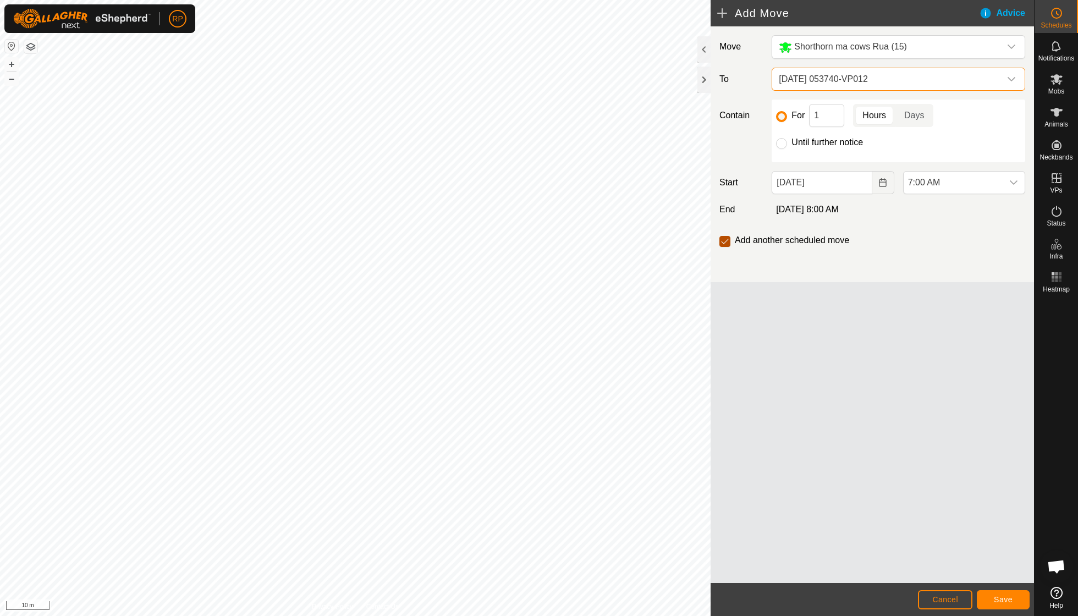
click at [727, 245] on input "checkbox" at bounding box center [725, 241] width 11 height 11
checkbox input "false"
click at [1005, 595] on span "Save" at bounding box center [1003, 599] width 19 height 9
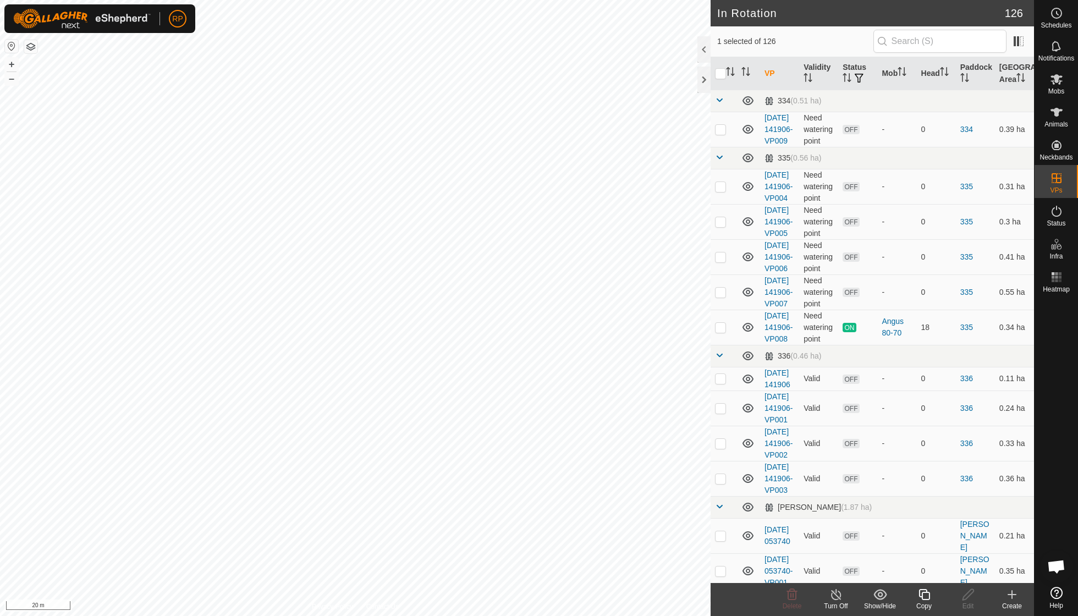
click at [926, 601] on icon at bounding box center [925, 594] width 14 height 13
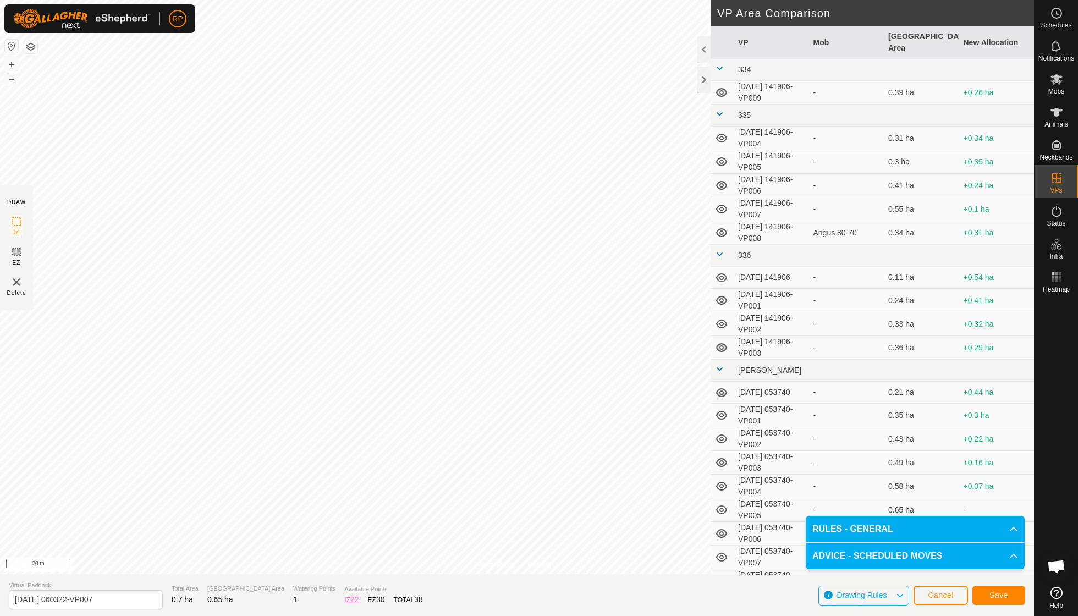
click at [999, 596] on span "Save" at bounding box center [999, 595] width 19 height 9
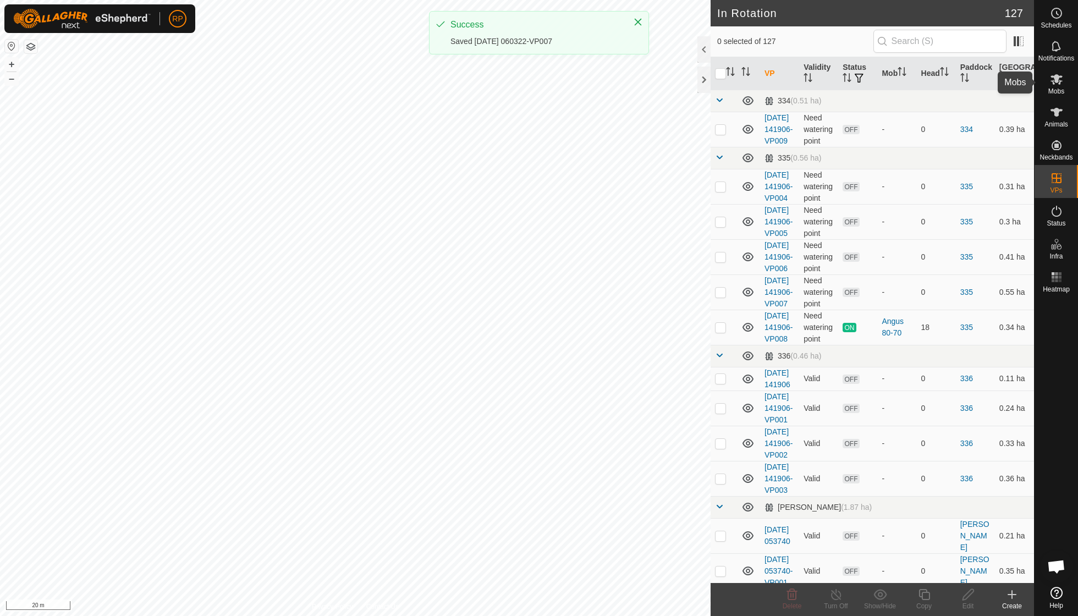
click at [1055, 88] on span "Mobs" at bounding box center [1057, 91] width 16 height 7
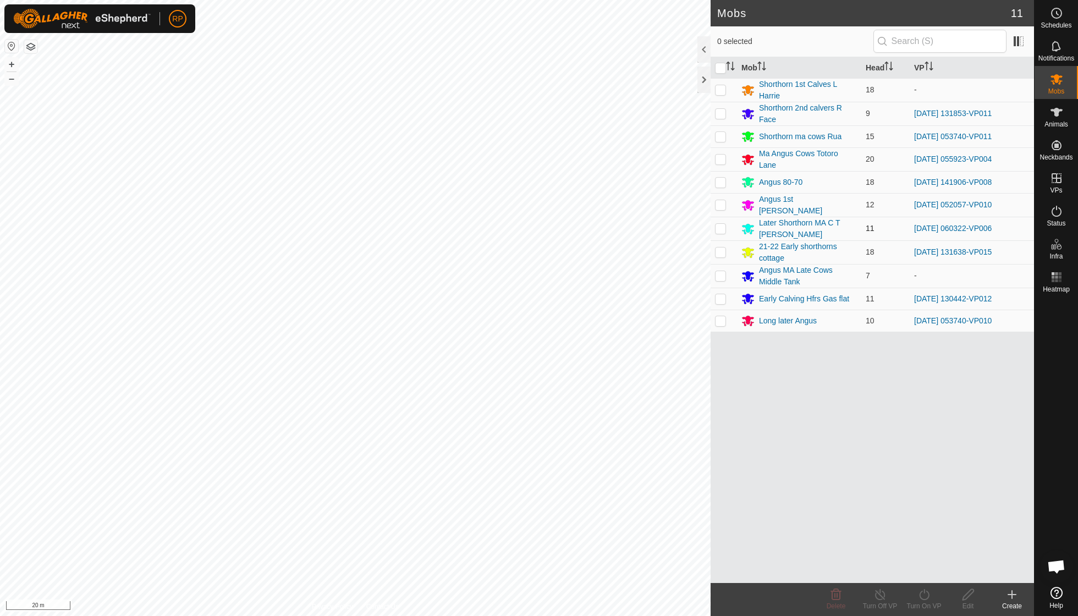
click at [722, 226] on p-checkbox at bounding box center [720, 228] width 11 height 9
checkbox input "true"
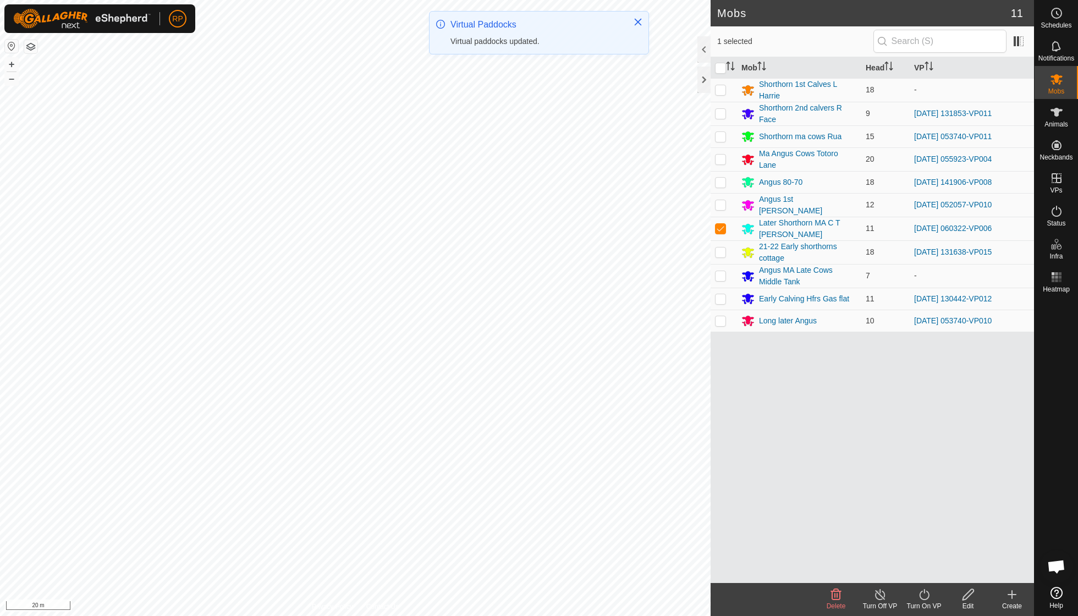
click at [924, 595] on icon at bounding box center [925, 594] width 14 height 13
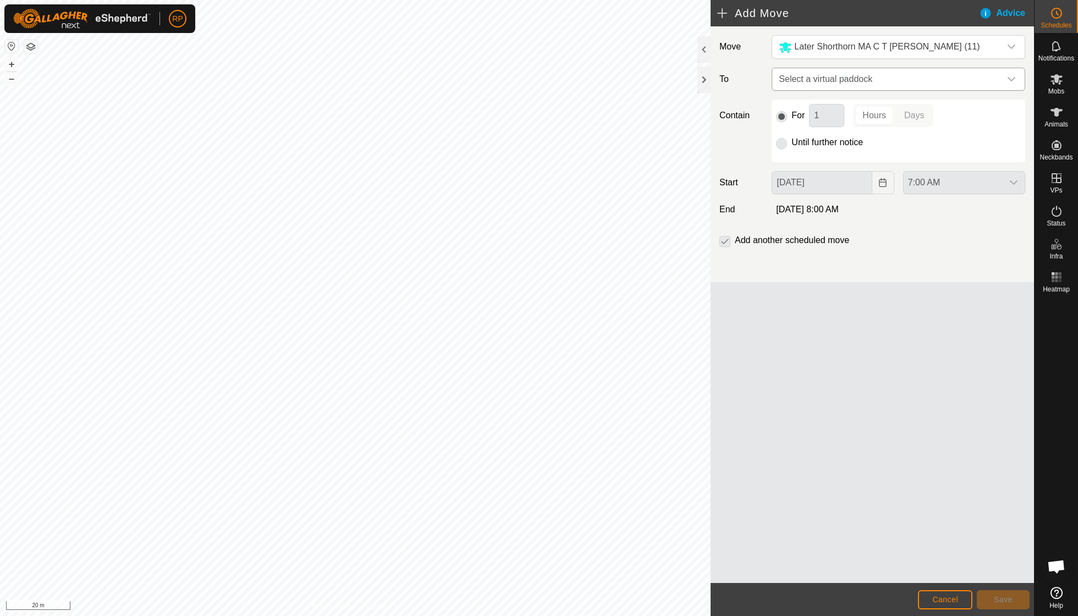
click at [1010, 80] on icon "dropdown trigger" at bounding box center [1012, 79] width 8 height 4
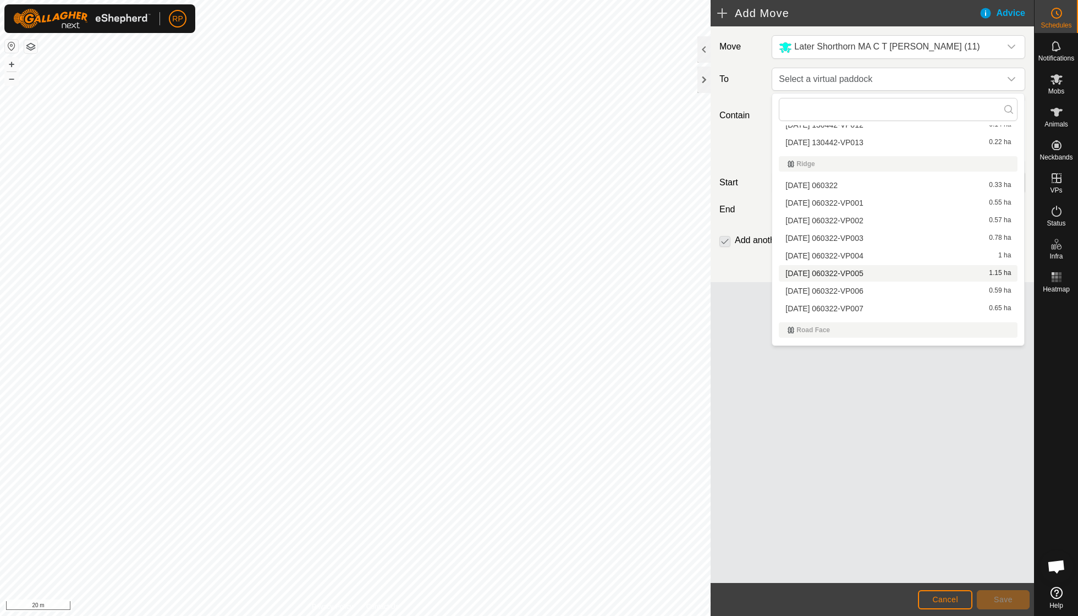
scroll to position [2152, 0]
click at [860, 299] on li "[DATE] 060322-VP007 0.65 ha" at bounding box center [898, 307] width 239 height 17
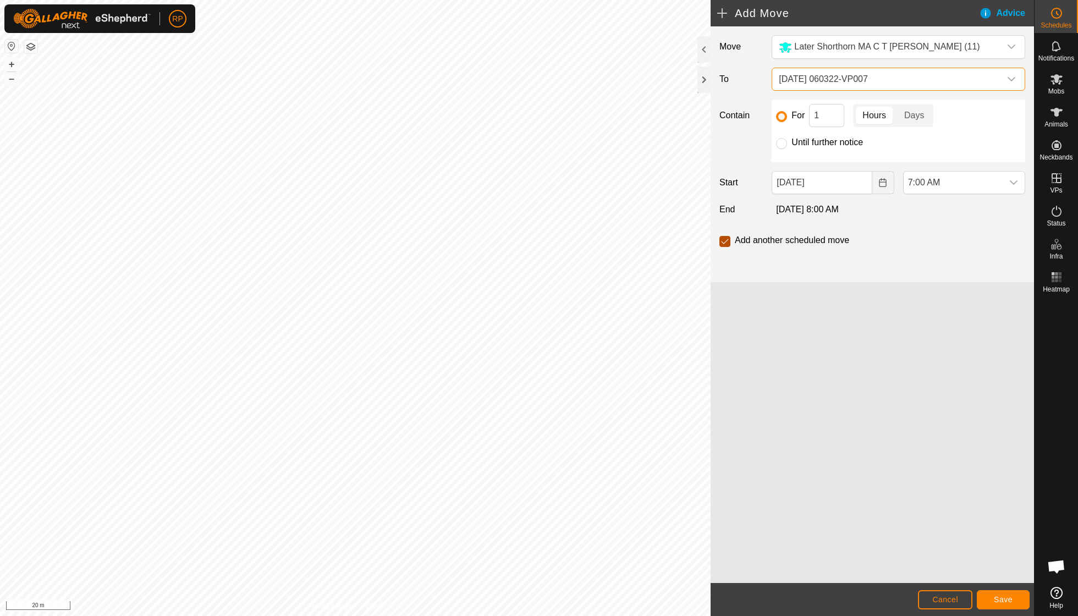
click at [724, 243] on input "checkbox" at bounding box center [725, 241] width 11 height 11
checkbox input "false"
click at [1008, 605] on button "Save" at bounding box center [1003, 599] width 53 height 19
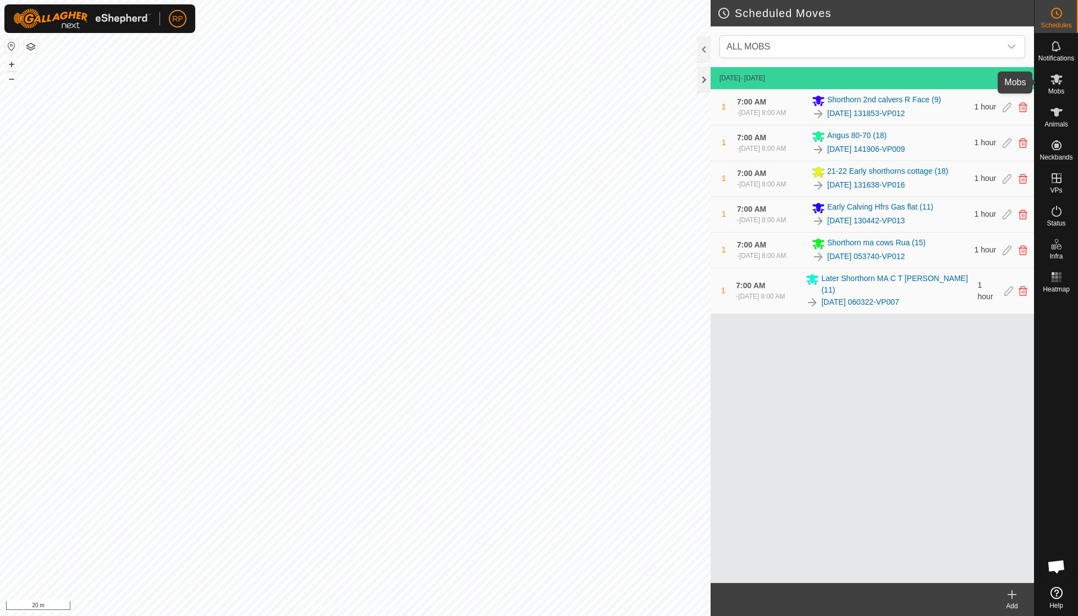
click at [1054, 88] on span "Mobs" at bounding box center [1057, 91] width 16 height 7
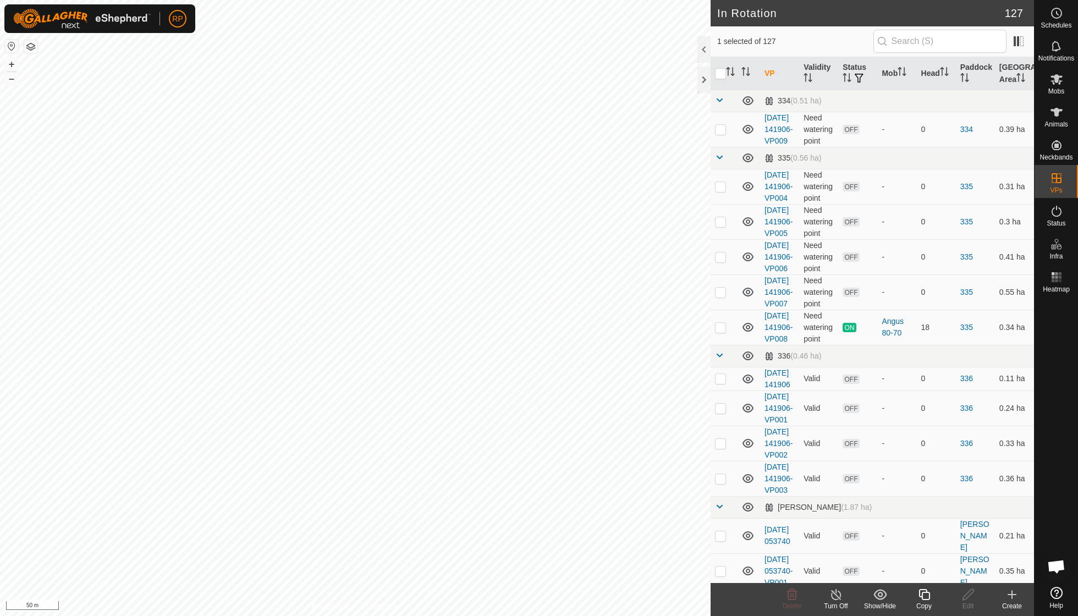
click at [922, 595] on icon at bounding box center [924, 594] width 11 height 11
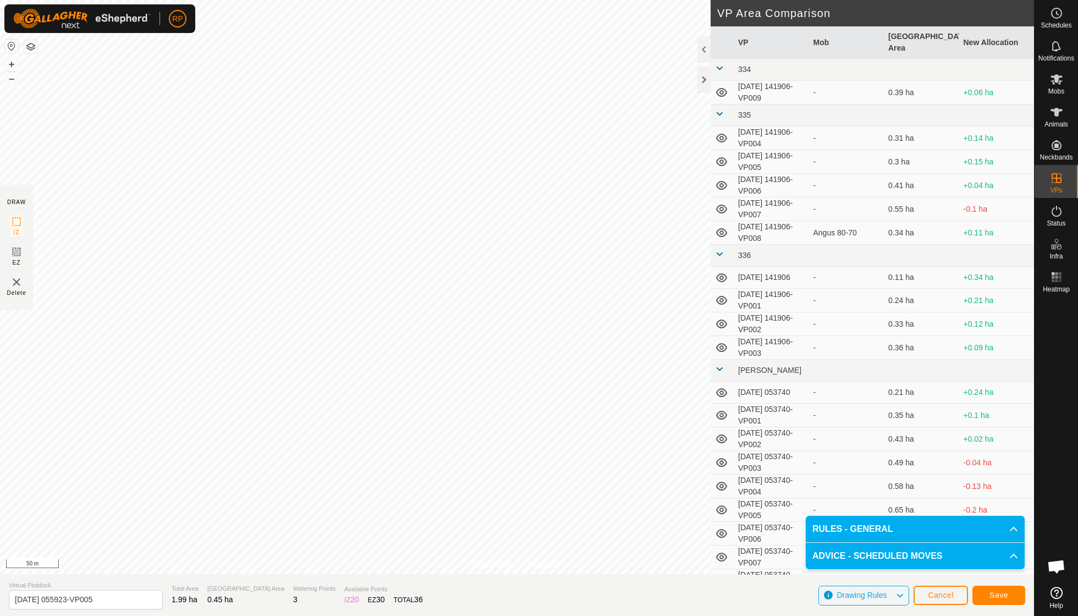
click at [994, 596] on span "Save" at bounding box center [999, 595] width 19 height 9
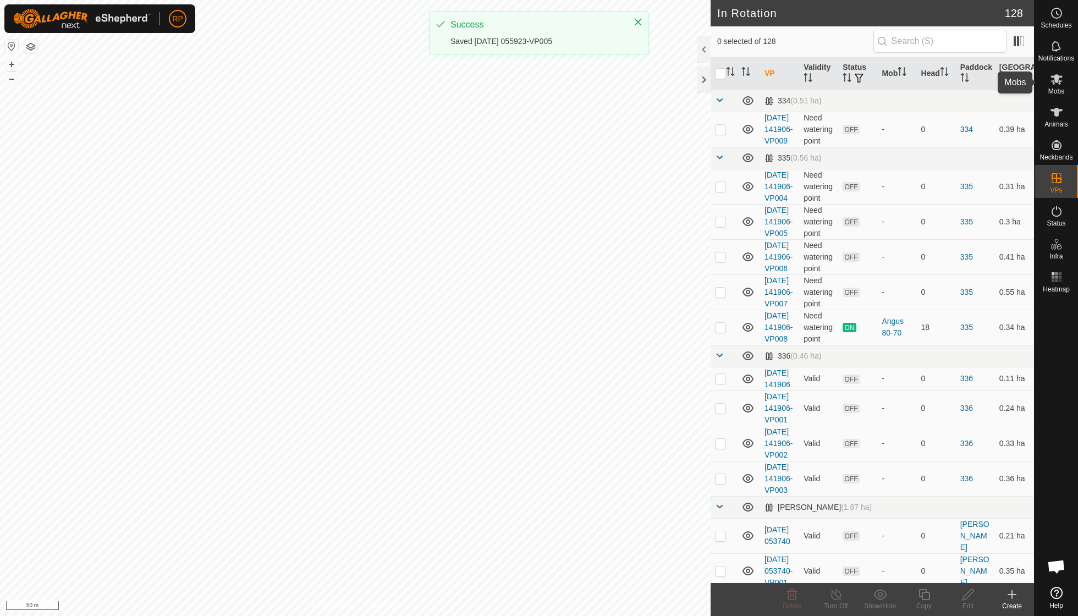
click at [1052, 86] on es-mob-svg-icon at bounding box center [1057, 79] width 20 height 18
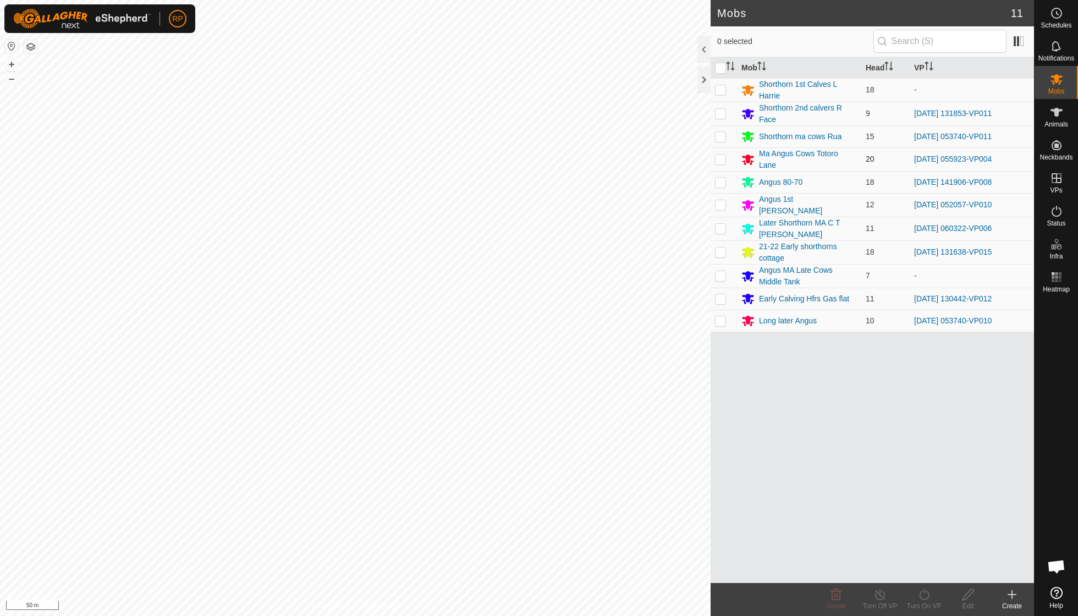
click at [722, 158] on p-checkbox at bounding box center [720, 159] width 11 height 9
checkbox input "true"
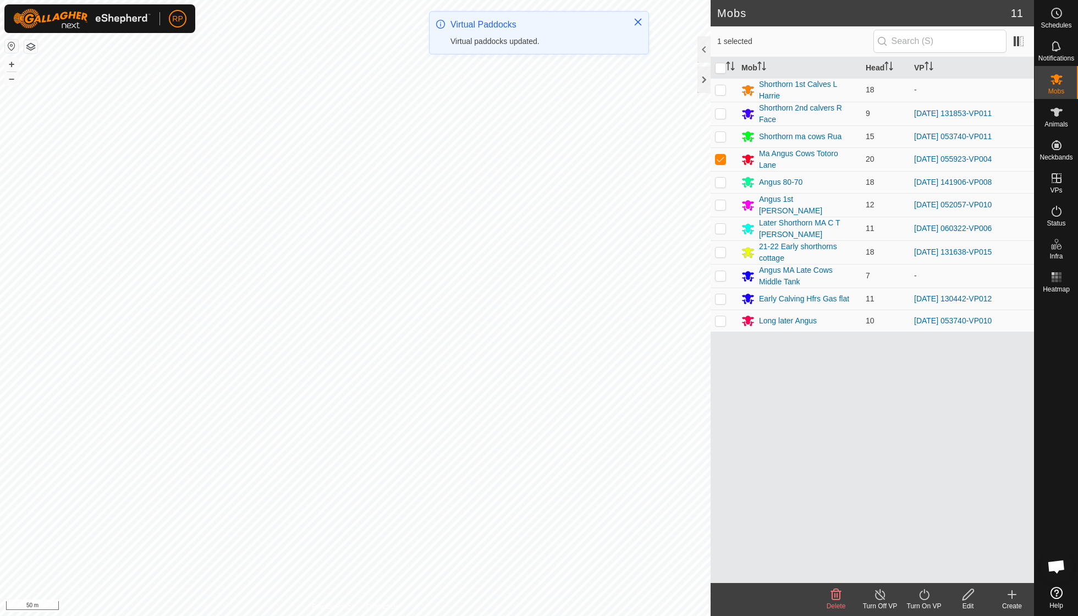
click at [925, 597] on icon at bounding box center [925, 594] width 14 height 13
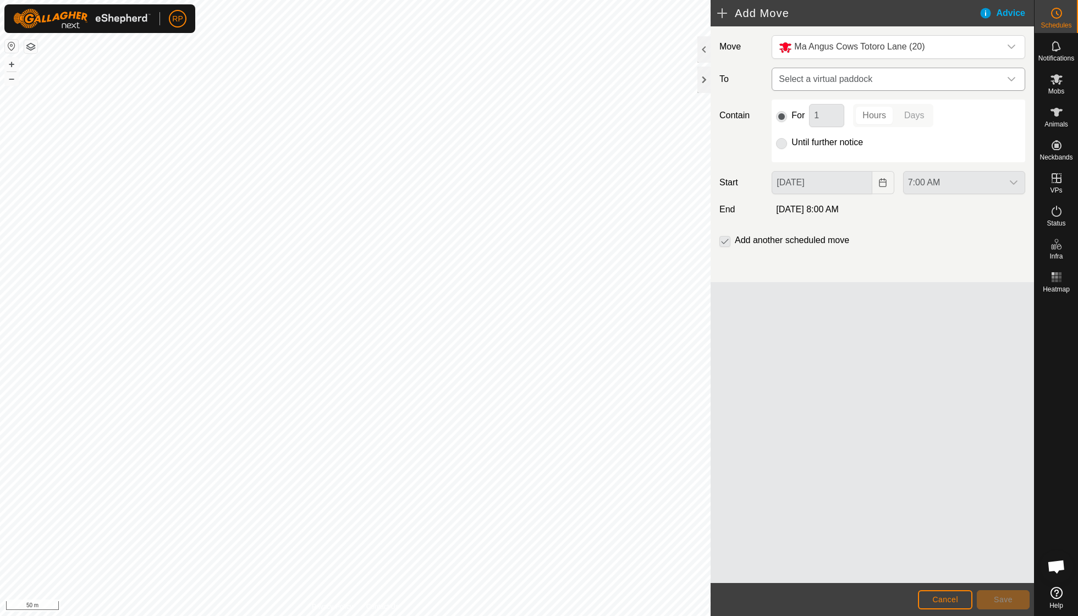
click at [942, 80] on span "Select a virtual paddock" at bounding box center [888, 79] width 226 height 22
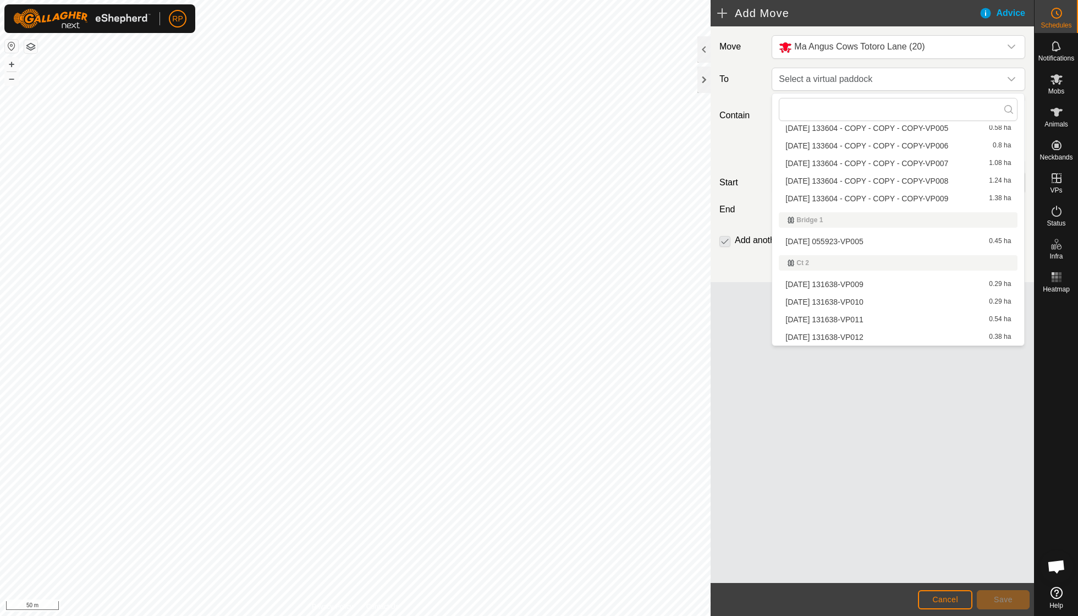
scroll to position [747, 0]
click at [859, 235] on li "[DATE] 055923-VP005 0.45 ha" at bounding box center [898, 243] width 239 height 17
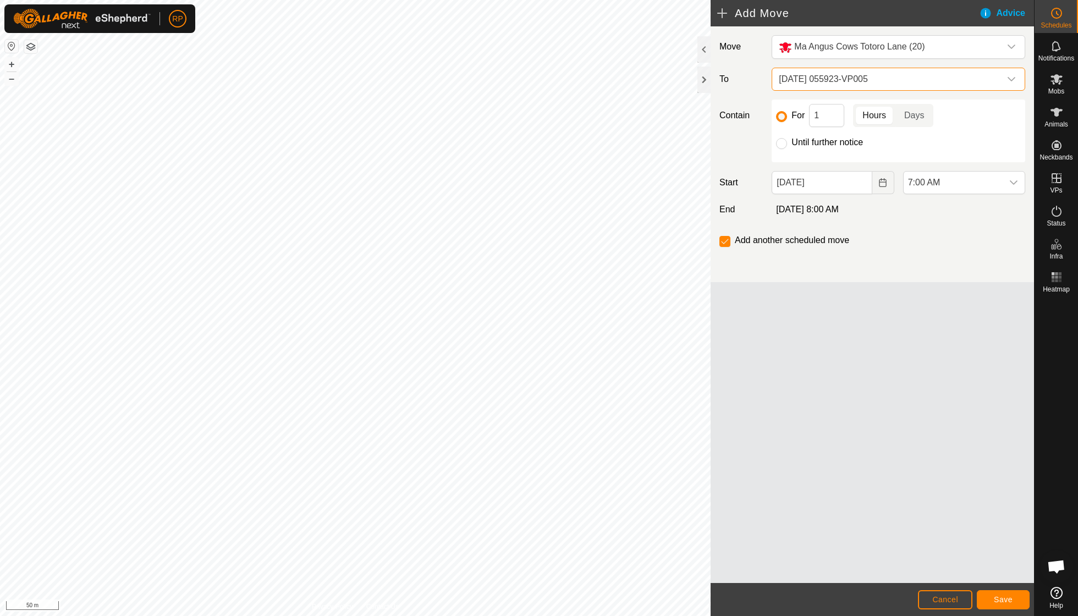
click at [1005, 596] on span "Save" at bounding box center [1003, 599] width 19 height 9
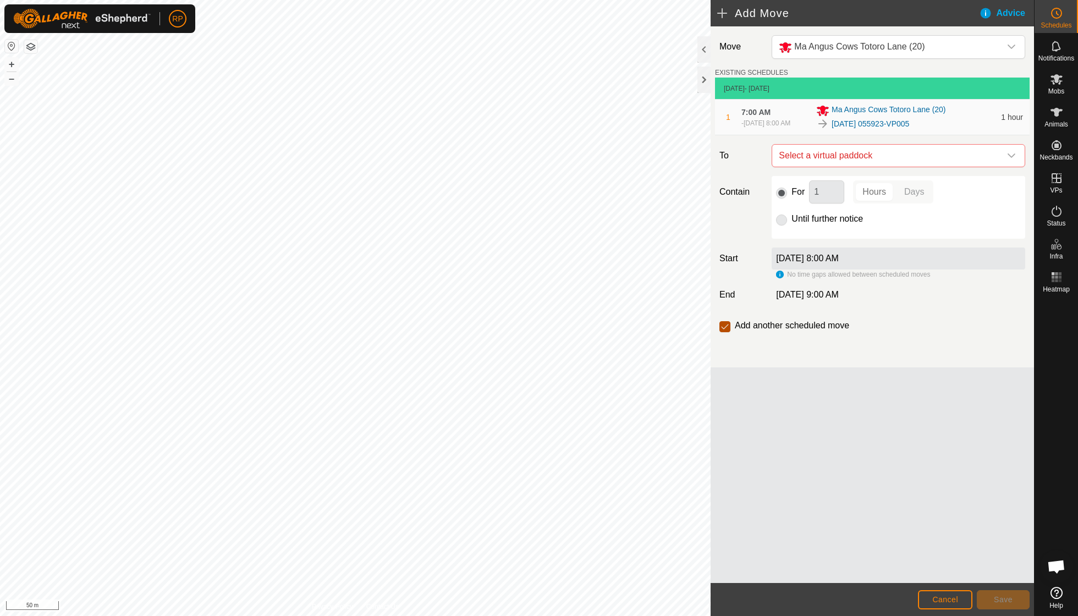
click at [724, 328] on input "checkbox" at bounding box center [725, 326] width 11 height 11
checkbox input "false"
click at [945, 593] on button "Cancel" at bounding box center [945, 599] width 54 height 19
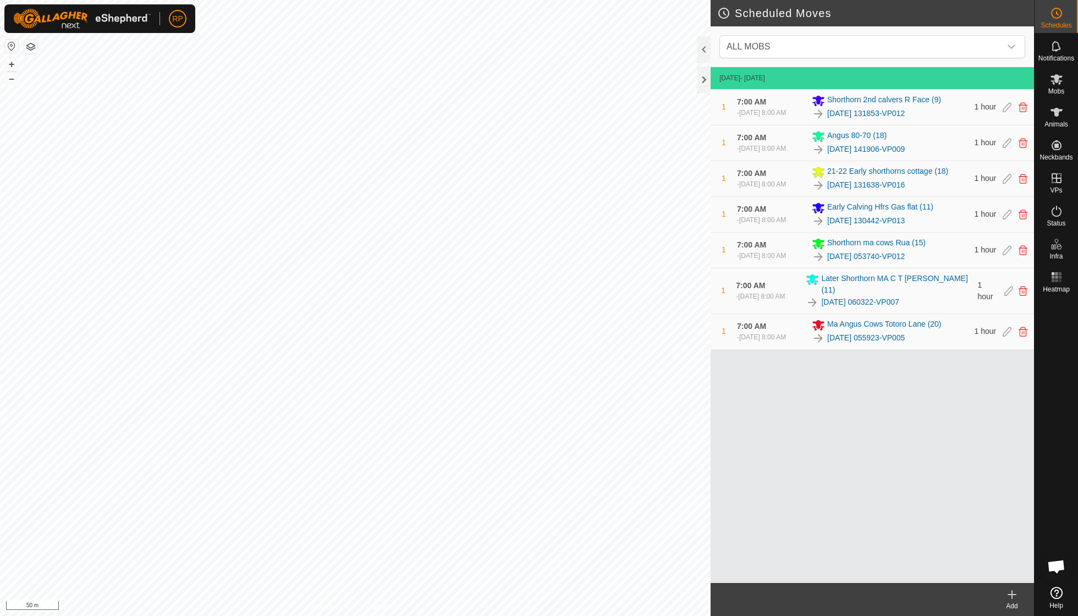
click at [1003, 336] on div at bounding box center [1015, 331] width 25 height 9
click at [1008, 337] on icon at bounding box center [1007, 332] width 9 height 10
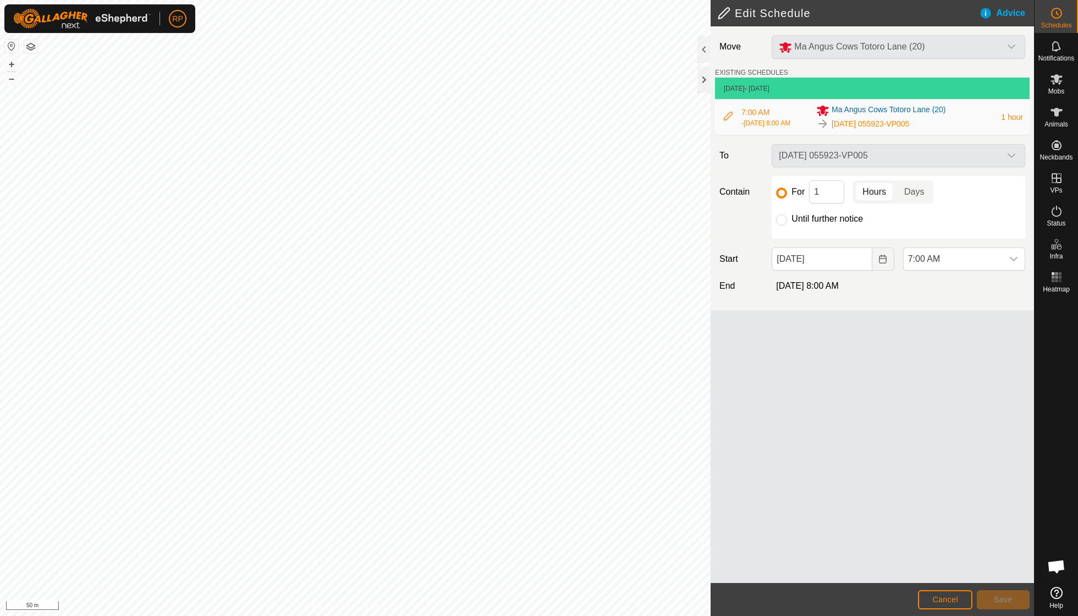
click at [945, 599] on span "Cancel" at bounding box center [945, 599] width 26 height 9
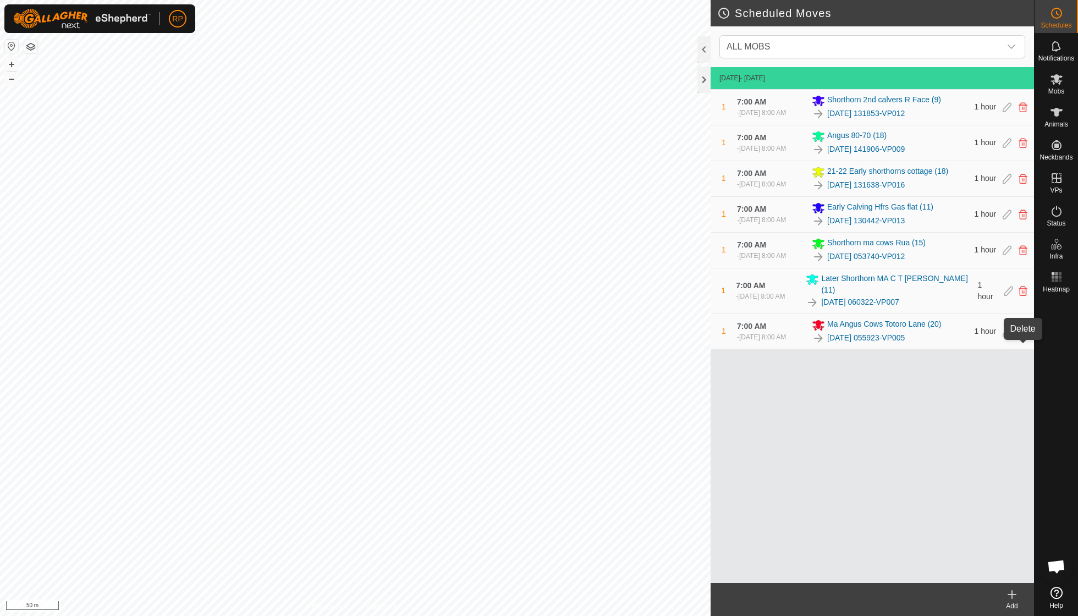
click at [1022, 337] on icon at bounding box center [1023, 332] width 9 height 10
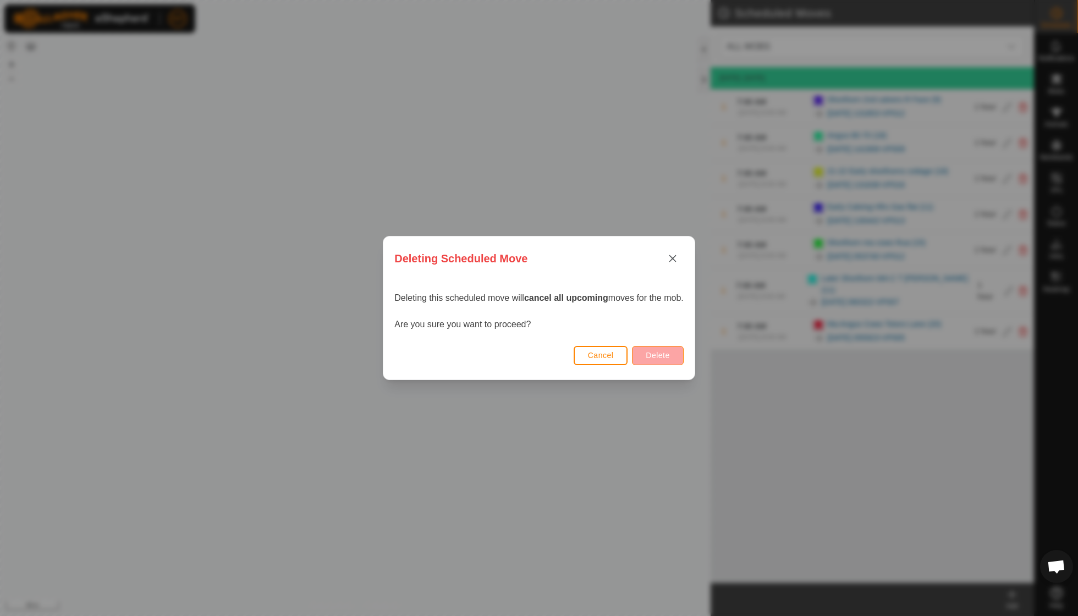
click at [661, 353] on span "Delete" at bounding box center [658, 355] width 24 height 9
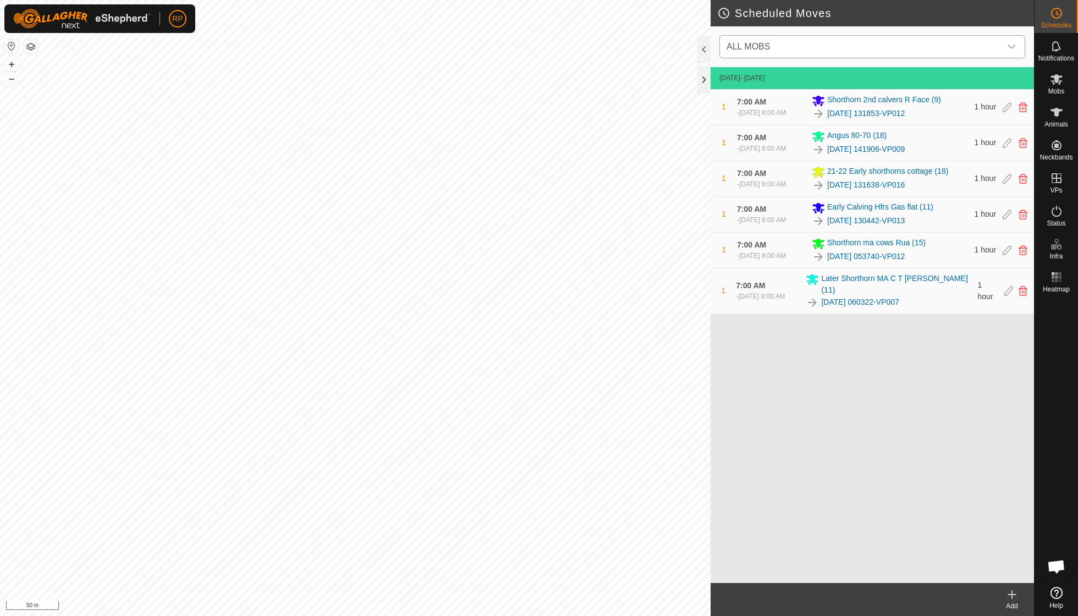
click at [1008, 44] on icon "dropdown trigger" at bounding box center [1011, 46] width 9 height 9
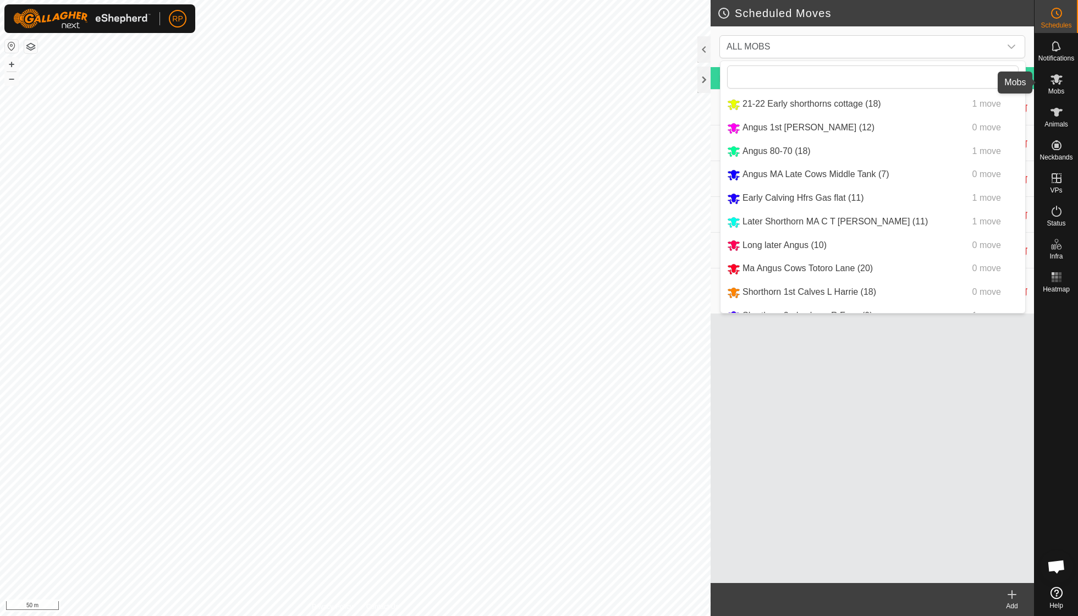
click at [1057, 84] on icon at bounding box center [1056, 79] width 13 height 13
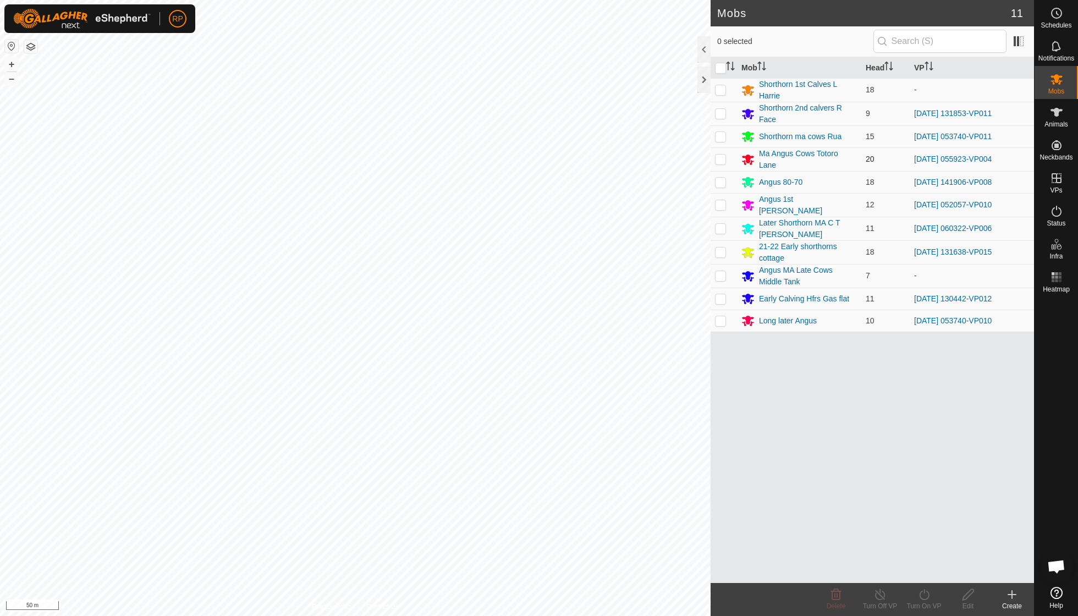
click at [718, 156] on p-checkbox at bounding box center [720, 159] width 11 height 9
checkbox input "true"
click at [925, 593] on icon at bounding box center [925, 594] width 14 height 13
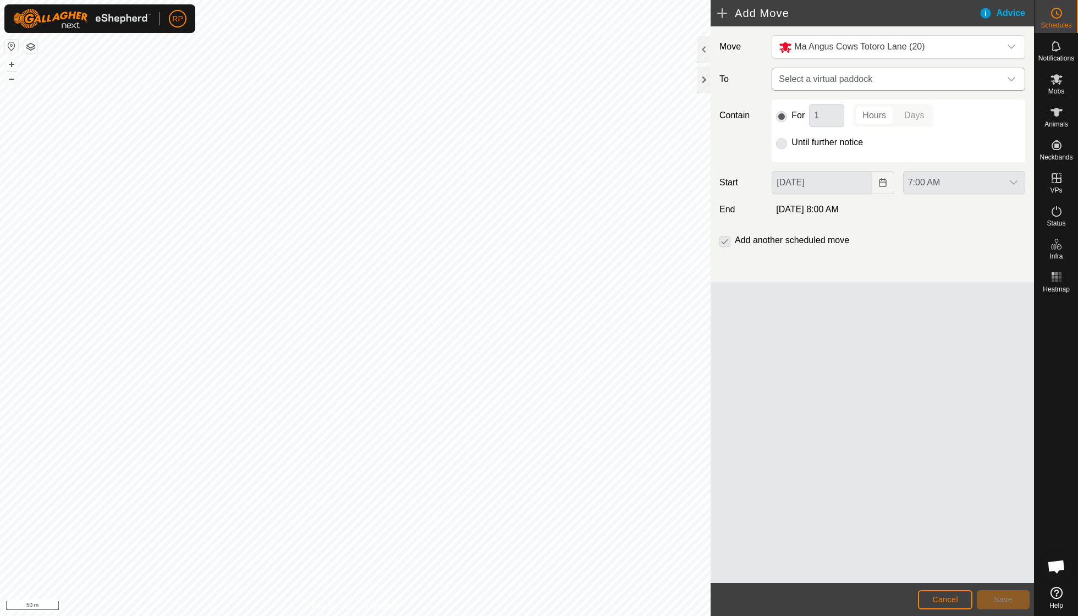
click at [1013, 80] on icon "dropdown trigger" at bounding box center [1012, 79] width 8 height 4
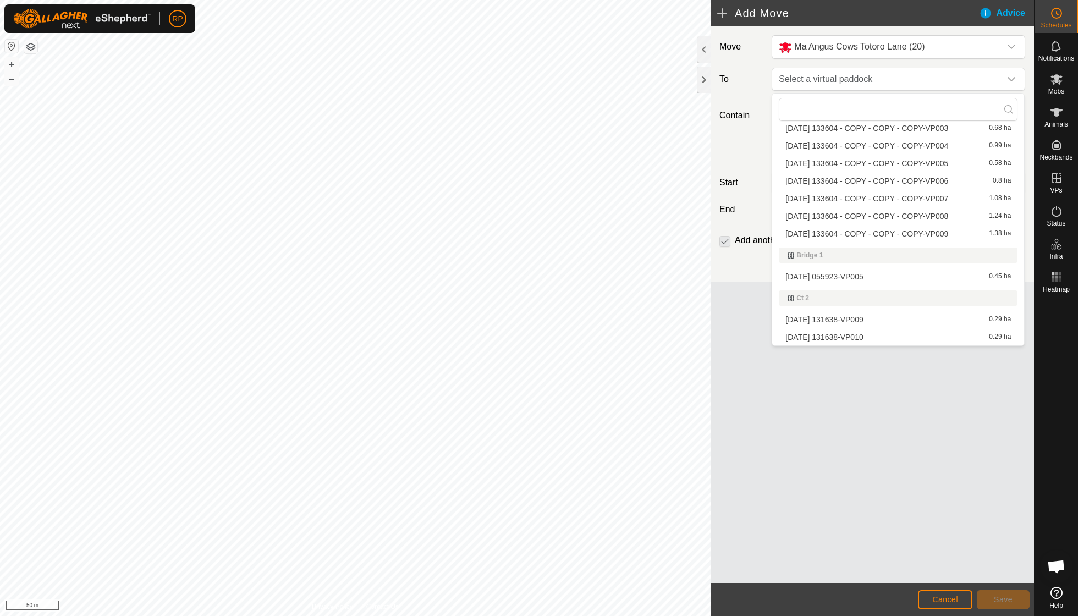
scroll to position [714, 0]
click at [865, 267] on li "[DATE] 055923-VP005 0.45 ha" at bounding box center [898, 275] width 239 height 17
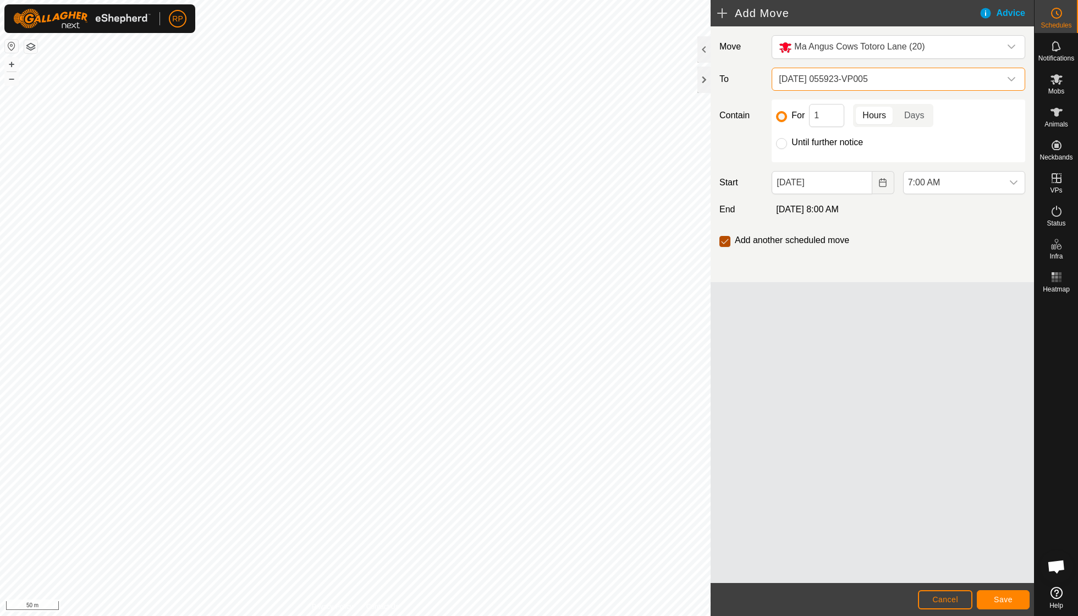
click at [720, 245] on input "checkbox" at bounding box center [725, 241] width 11 height 11
checkbox input "false"
click at [998, 599] on span "Save" at bounding box center [1003, 599] width 19 height 9
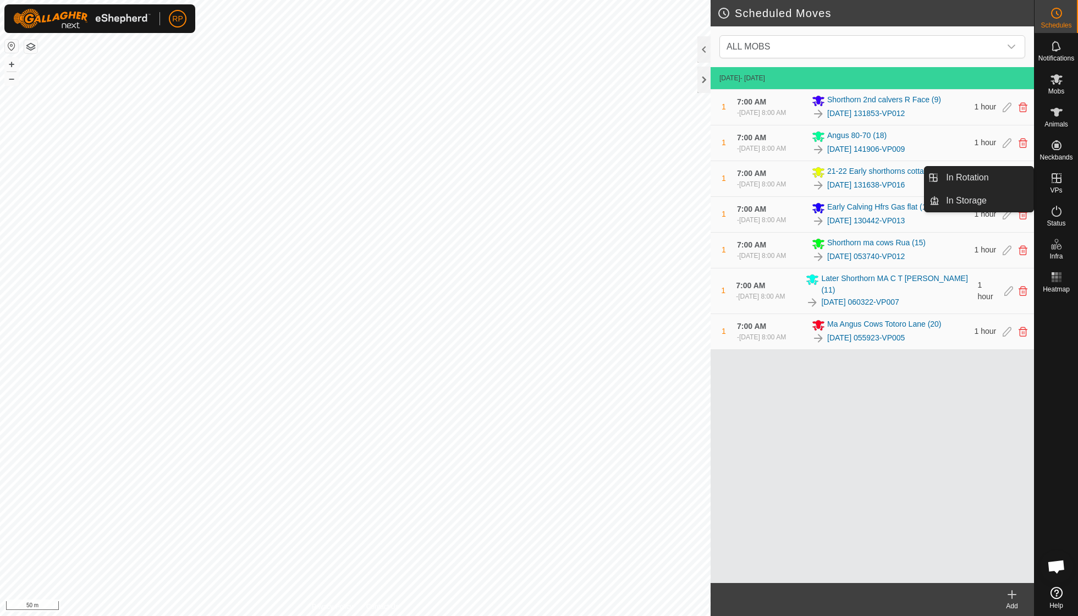
click at [1052, 178] on icon at bounding box center [1056, 178] width 13 height 13
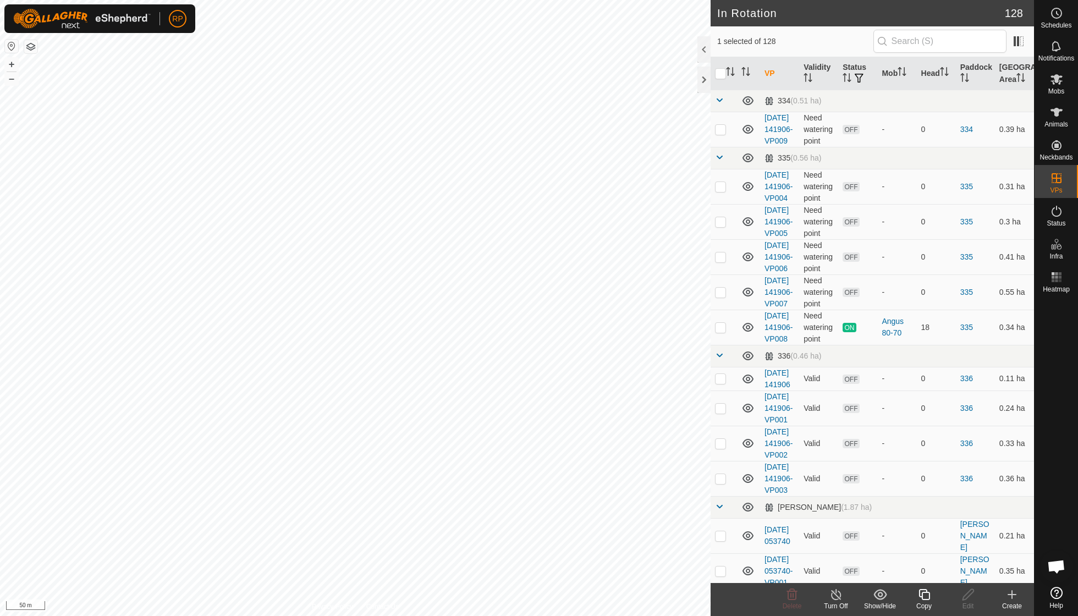
click at [927, 595] on icon at bounding box center [925, 594] width 14 height 13
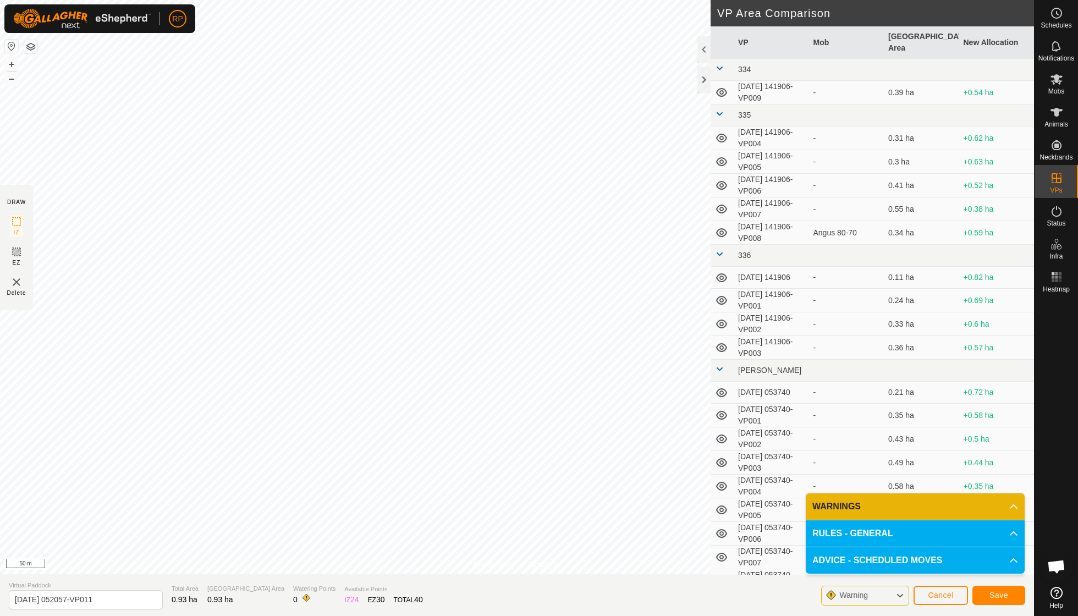
click at [995, 590] on button "Save" at bounding box center [999, 595] width 53 height 19
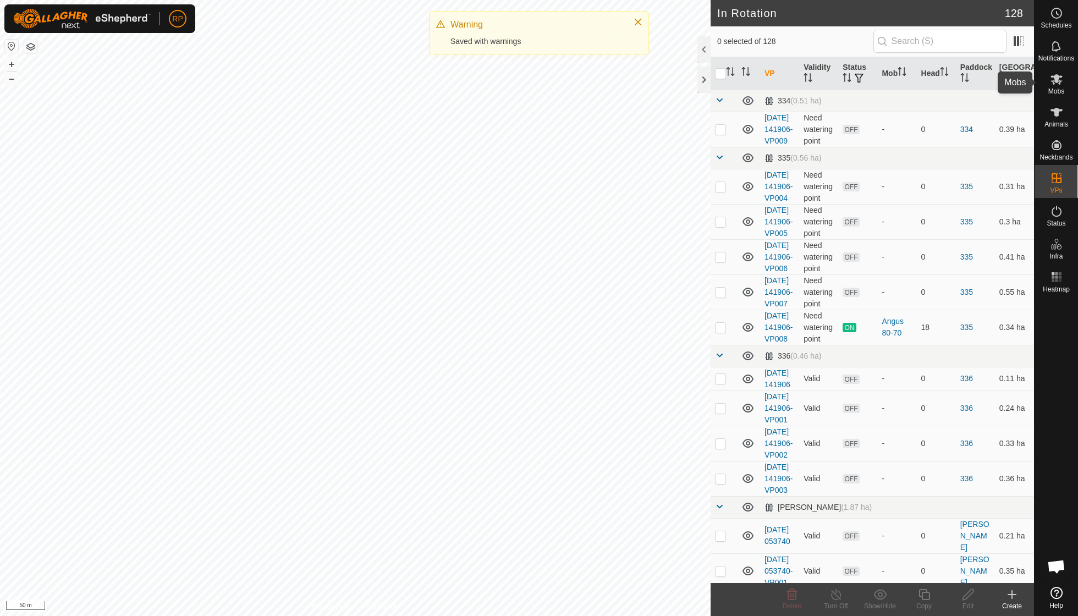
click at [1058, 88] on span "Mobs" at bounding box center [1057, 91] width 16 height 7
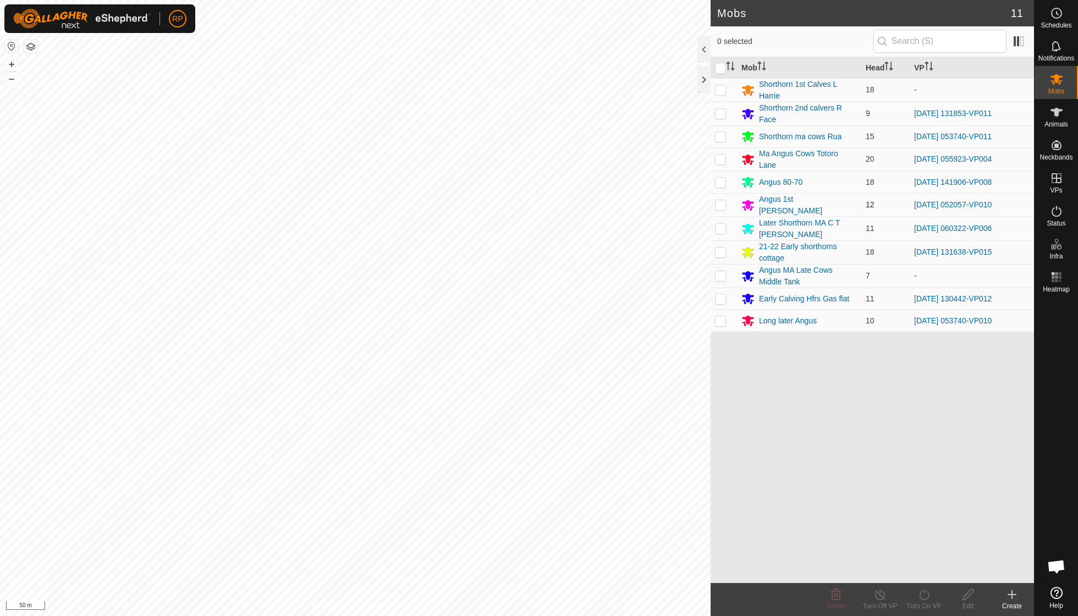
click at [722, 203] on p-checkbox at bounding box center [720, 204] width 11 height 9
checkbox input "true"
click at [923, 599] on icon at bounding box center [925, 594] width 14 height 13
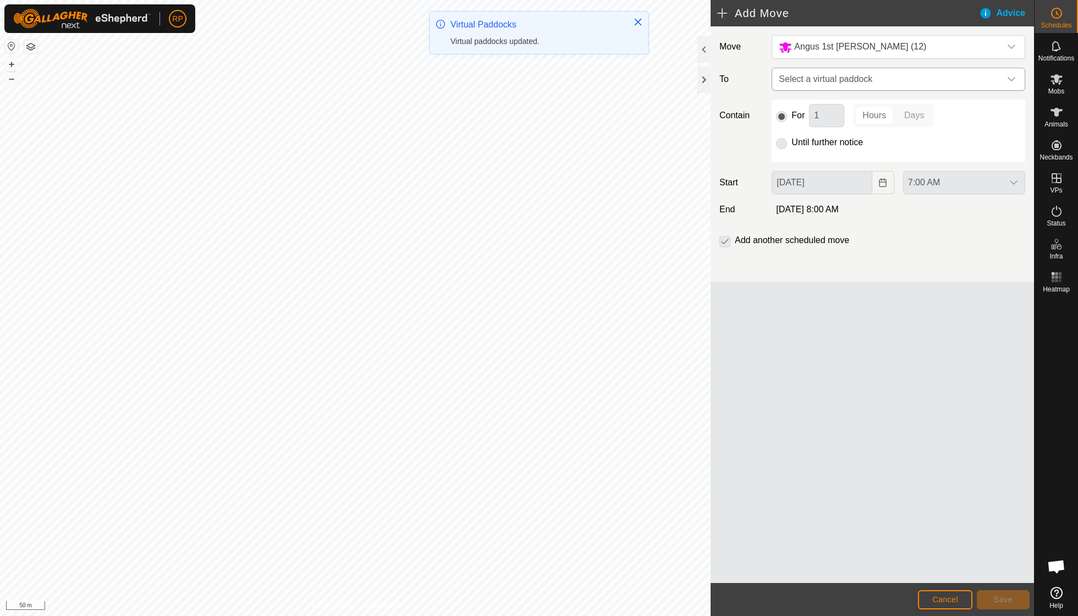
click at [1014, 80] on icon "dropdown trigger" at bounding box center [1011, 79] width 9 height 9
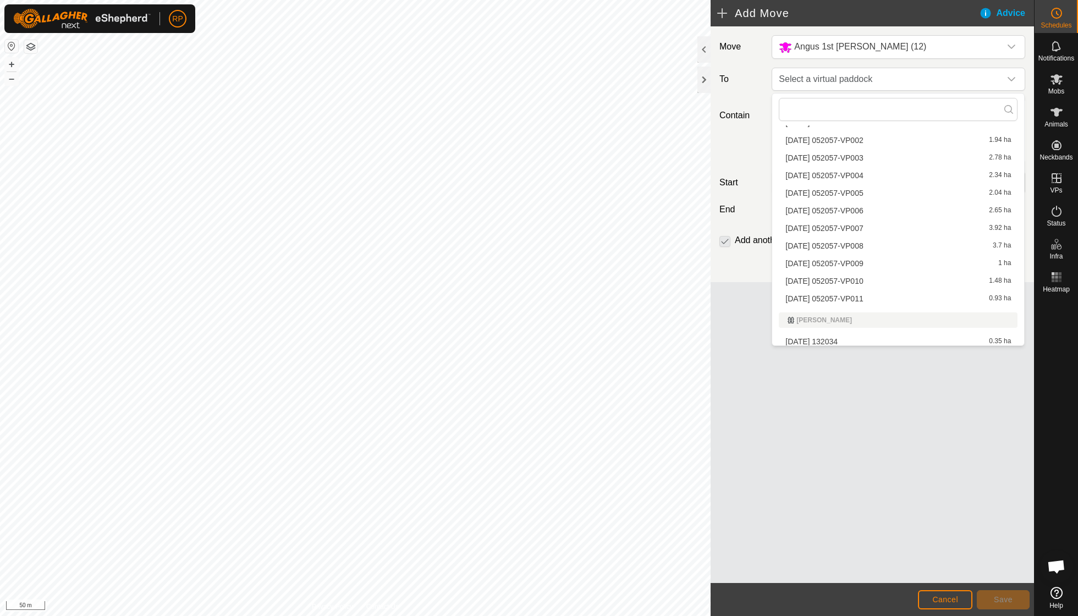
scroll to position [1281, 0]
click at [863, 287] on li "[DATE] 052057-VP011 0.93 ha" at bounding box center [898, 295] width 239 height 17
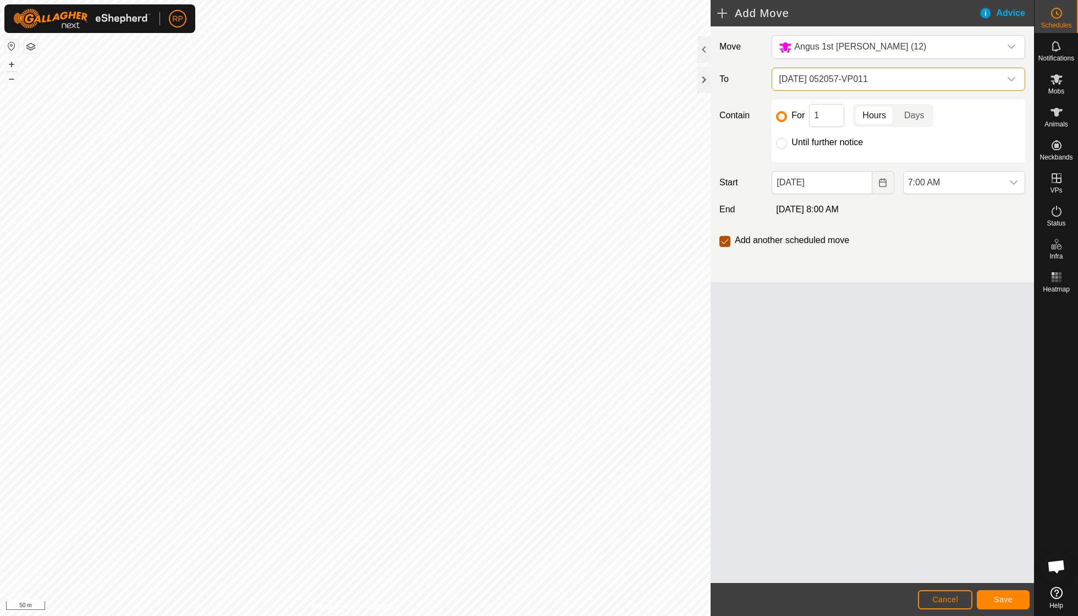
click at [723, 245] on input "checkbox" at bounding box center [725, 241] width 11 height 11
checkbox input "false"
click at [999, 595] on span "Save" at bounding box center [1003, 599] width 19 height 9
